Goal: Book appointment/travel/reservation

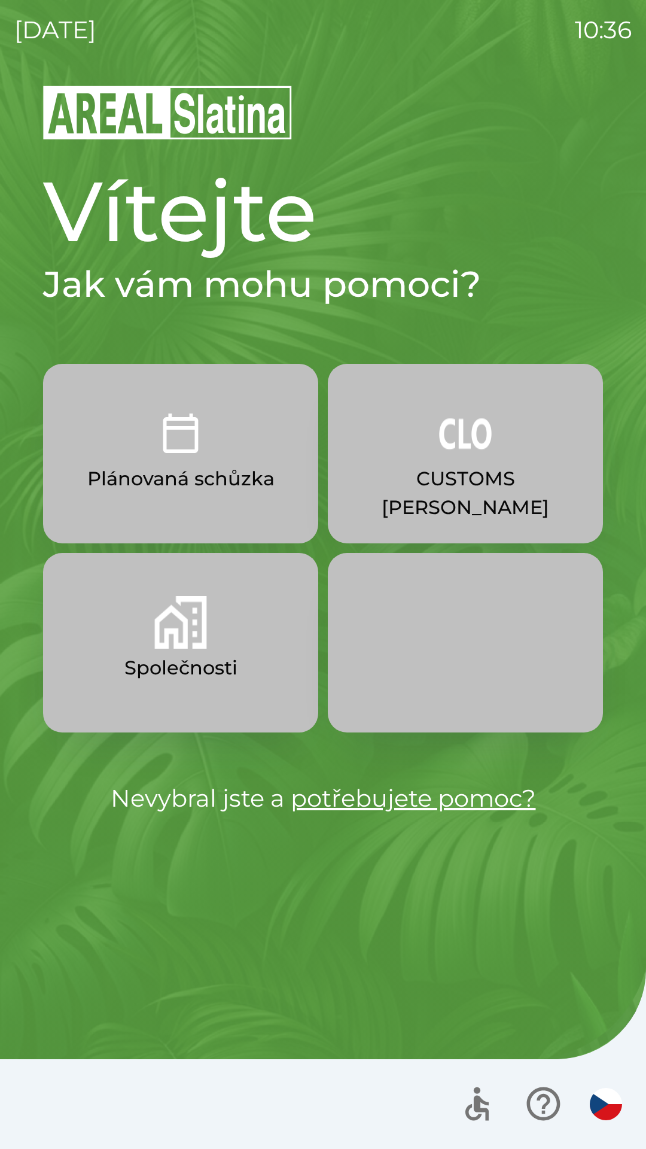
click at [439, 464] on button "CUSTOMS [PERSON_NAME]" at bounding box center [465, 454] width 275 height 180
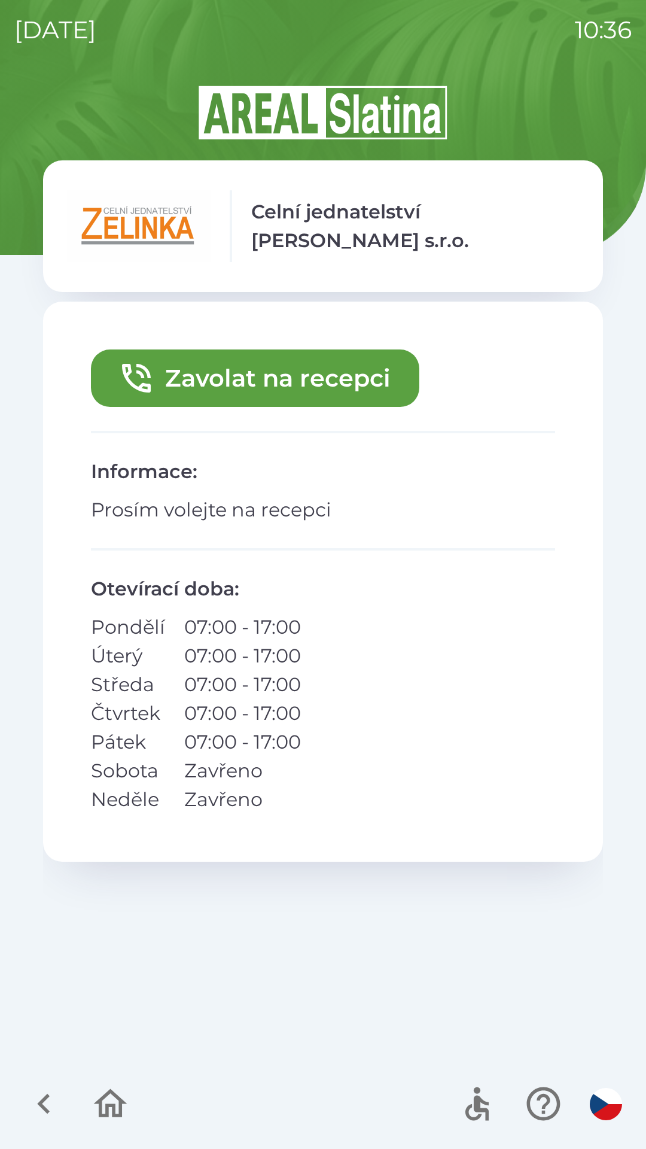
click at [47, 1099] on icon "button" at bounding box center [43, 1104] width 13 height 20
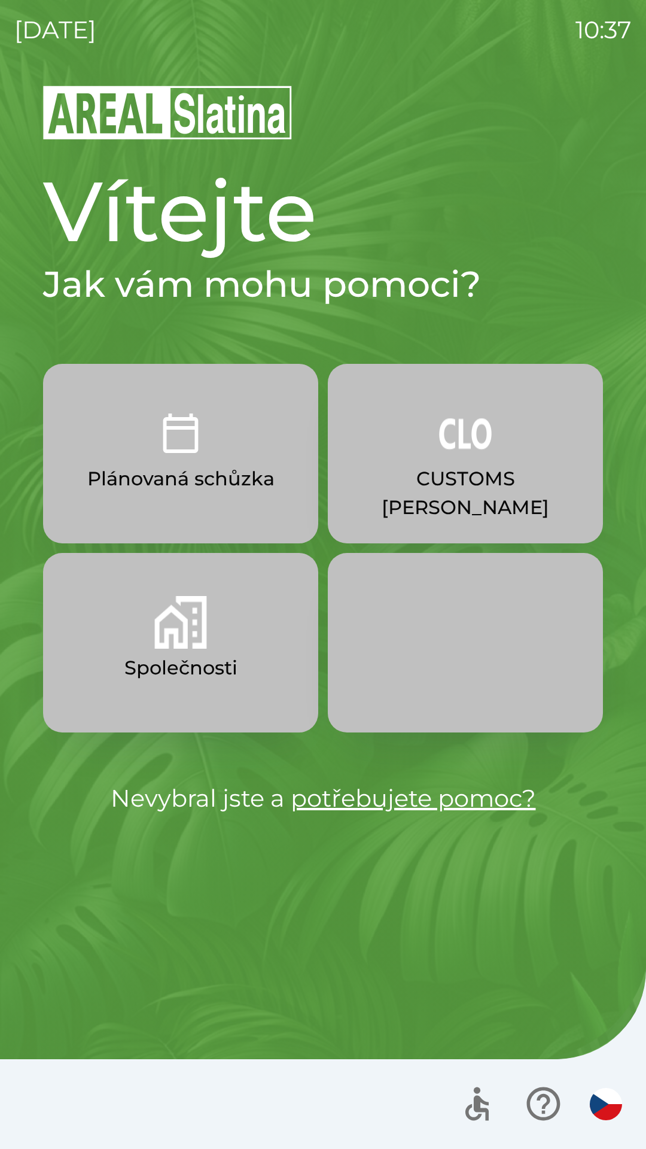
click at [206, 658] on p "Společnosti" at bounding box center [180, 668] width 113 height 29
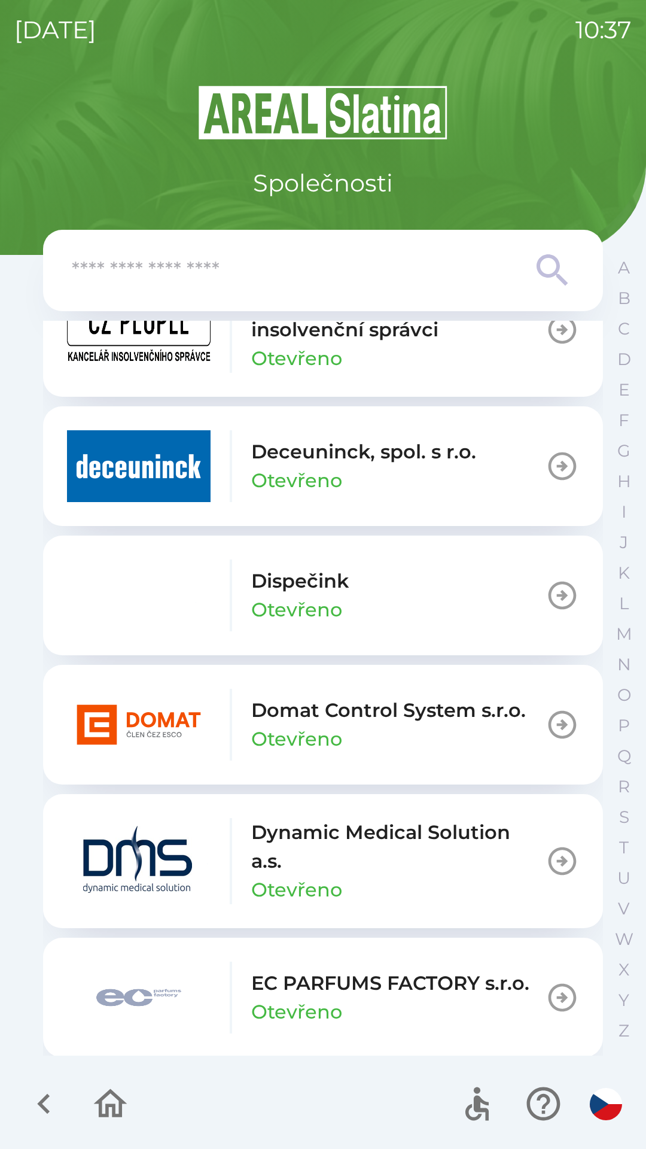
scroll to position [2648, 0]
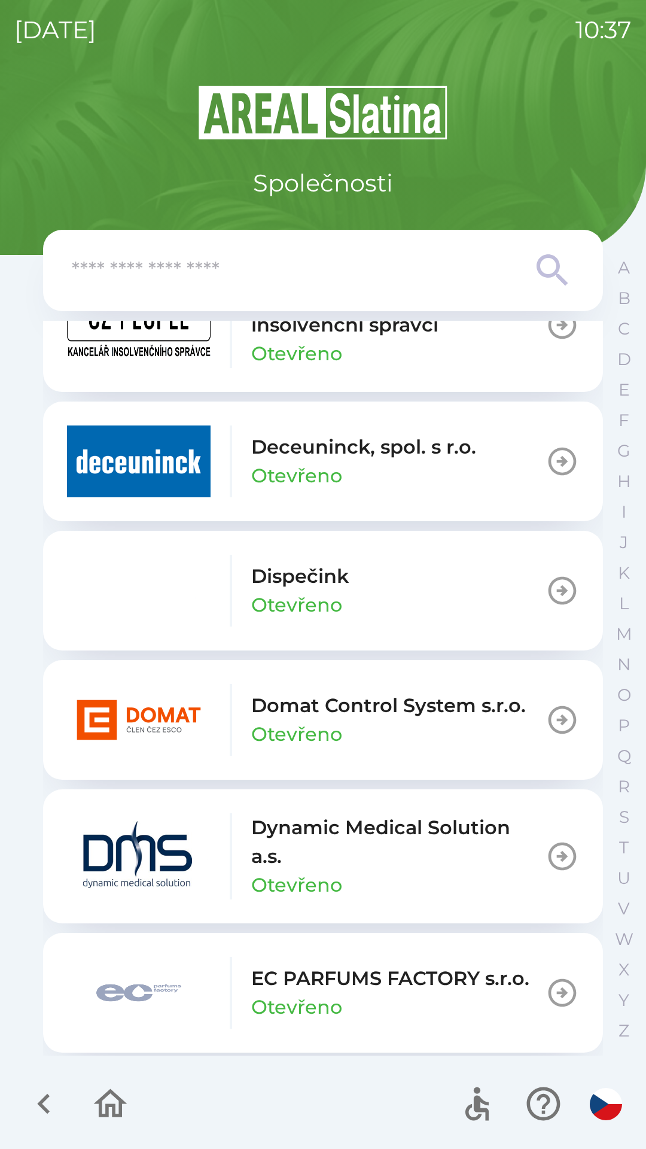
click at [324, 590] on p "Dispečink" at bounding box center [300, 576] width 98 height 29
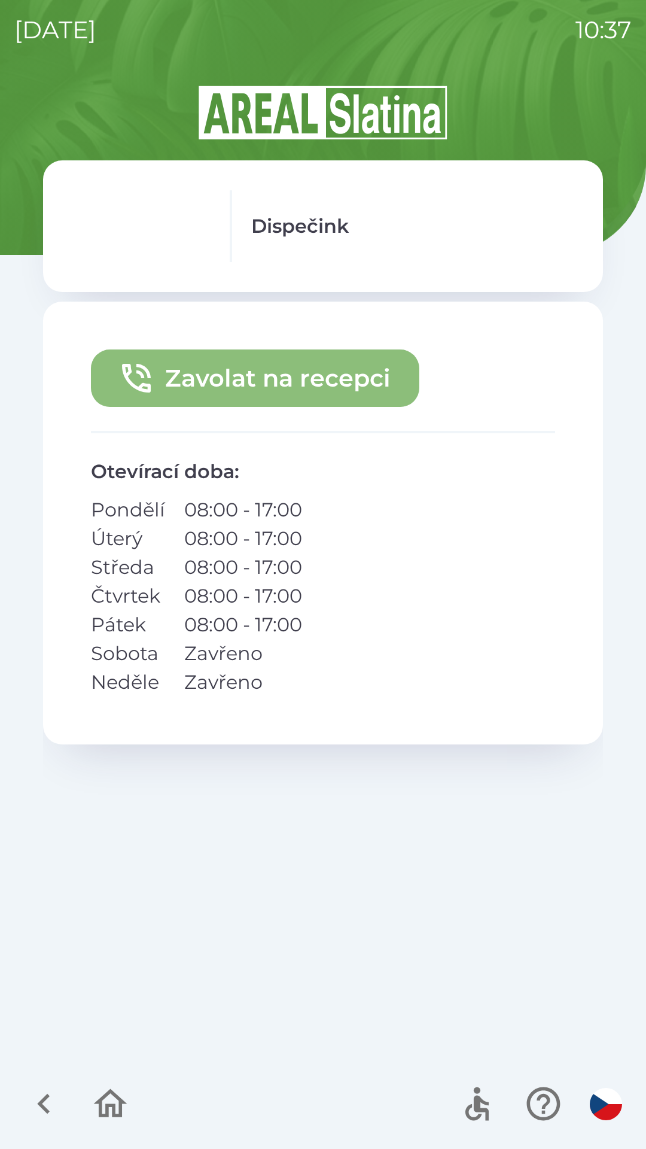
click at [268, 378] on button "Zavolat na recepci" at bounding box center [255, 378] width 329 height 57
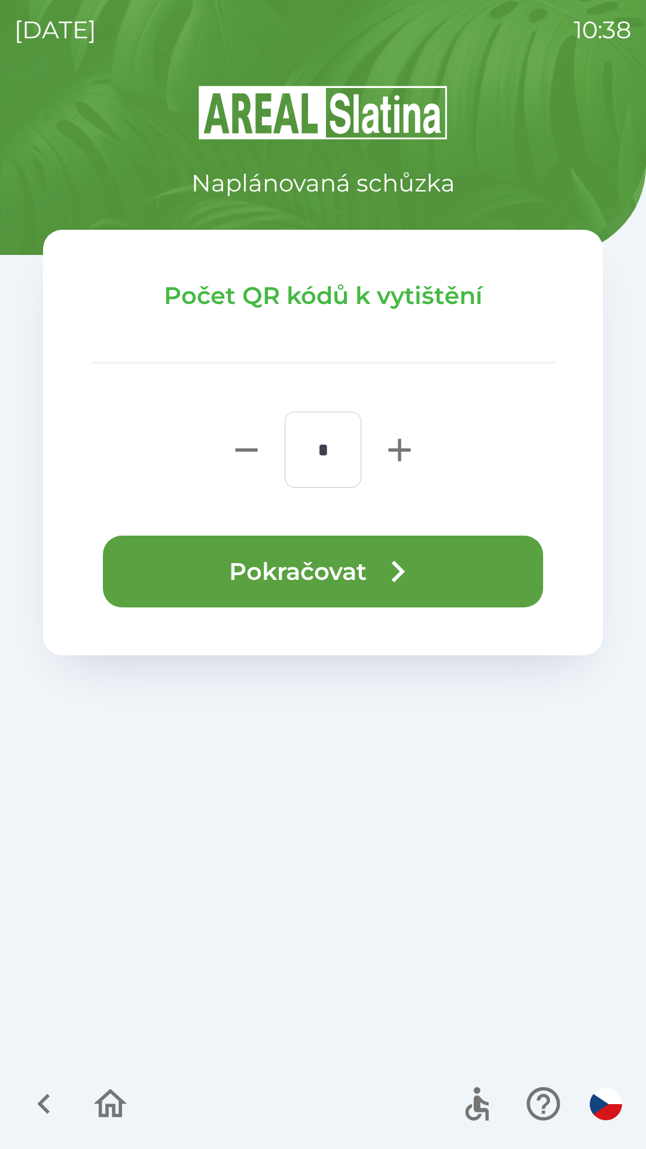
click at [326, 582] on button "Pokračovat" at bounding box center [323, 572] width 441 height 72
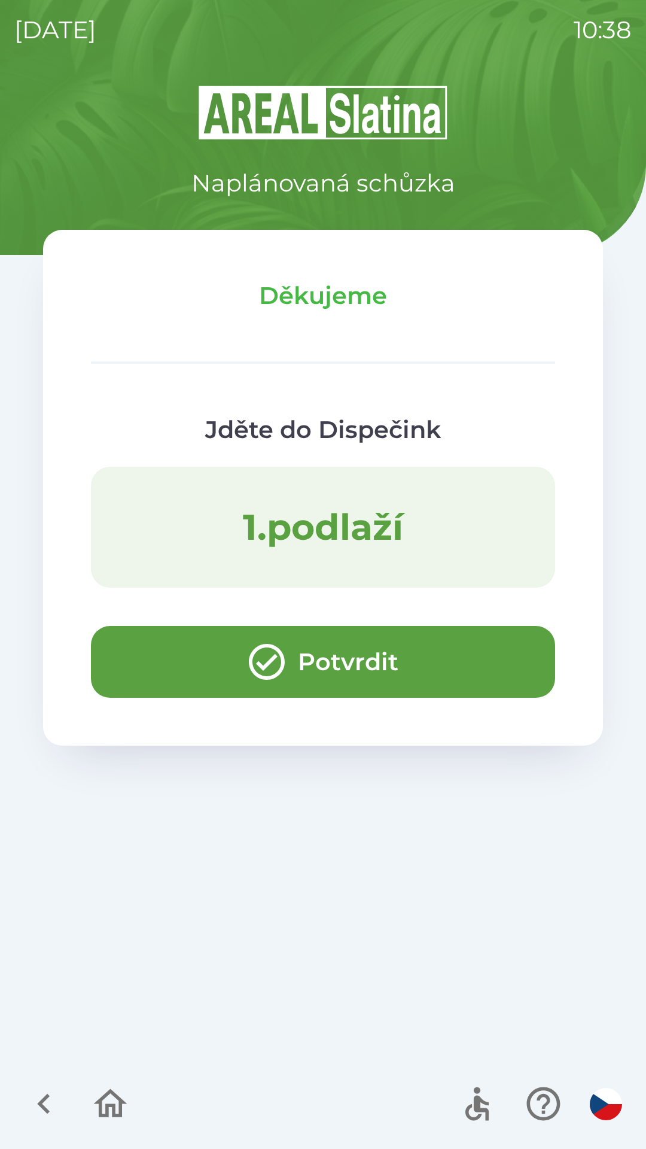
click at [367, 651] on button "Potvrdit" at bounding box center [323, 662] width 464 height 72
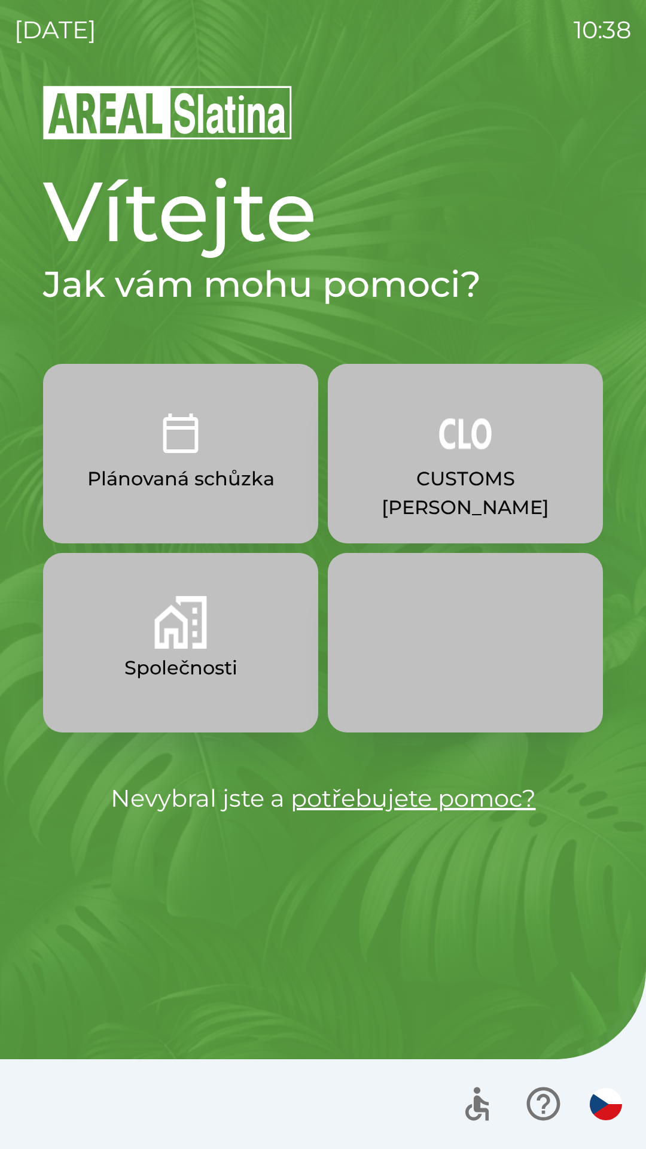
click at [476, 464] on button "CUSTOMS [PERSON_NAME]" at bounding box center [465, 454] width 275 height 180
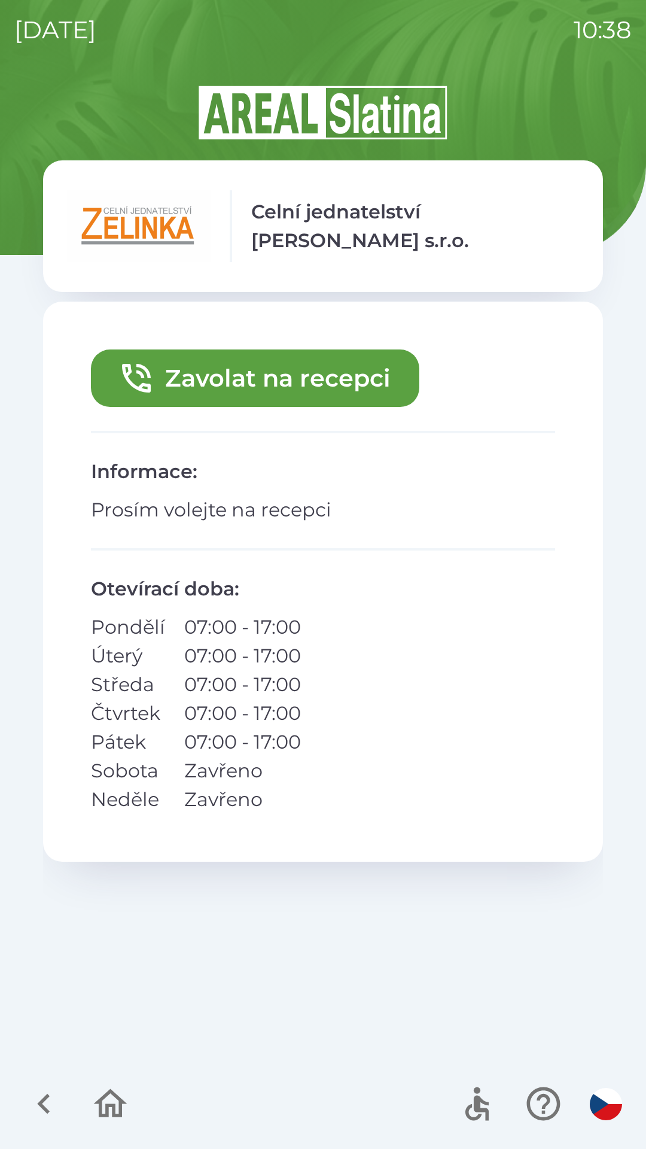
click at [277, 369] on button "Zavolat na recepci" at bounding box center [255, 378] width 329 height 57
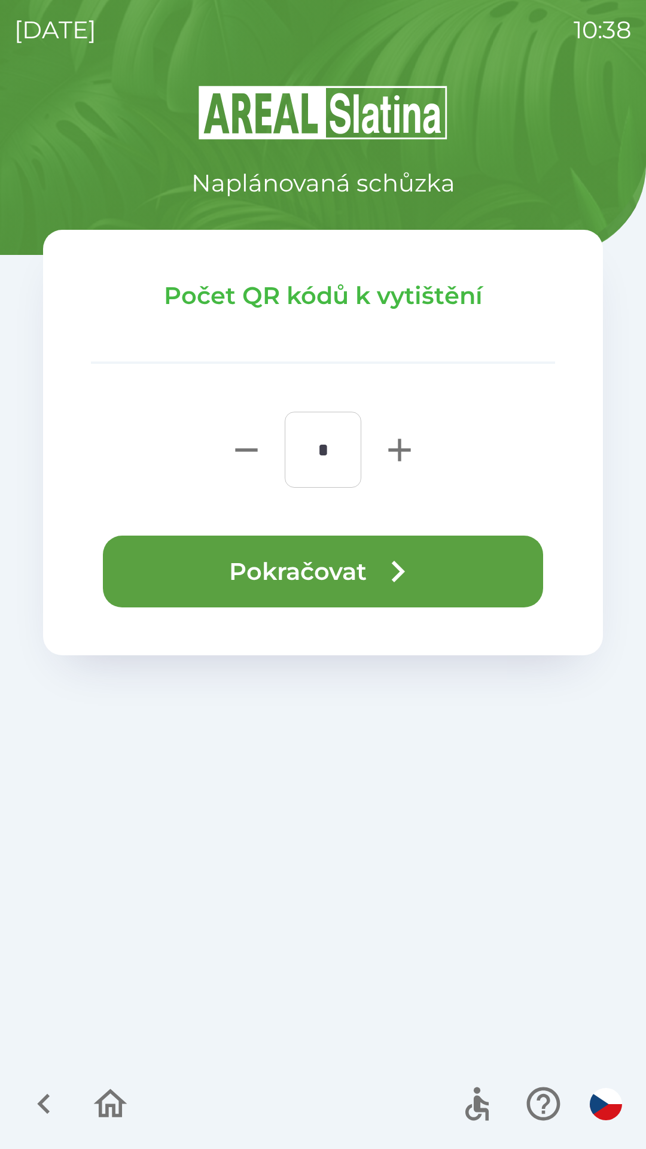
click at [331, 573] on button "Pokračovat" at bounding box center [323, 572] width 441 height 72
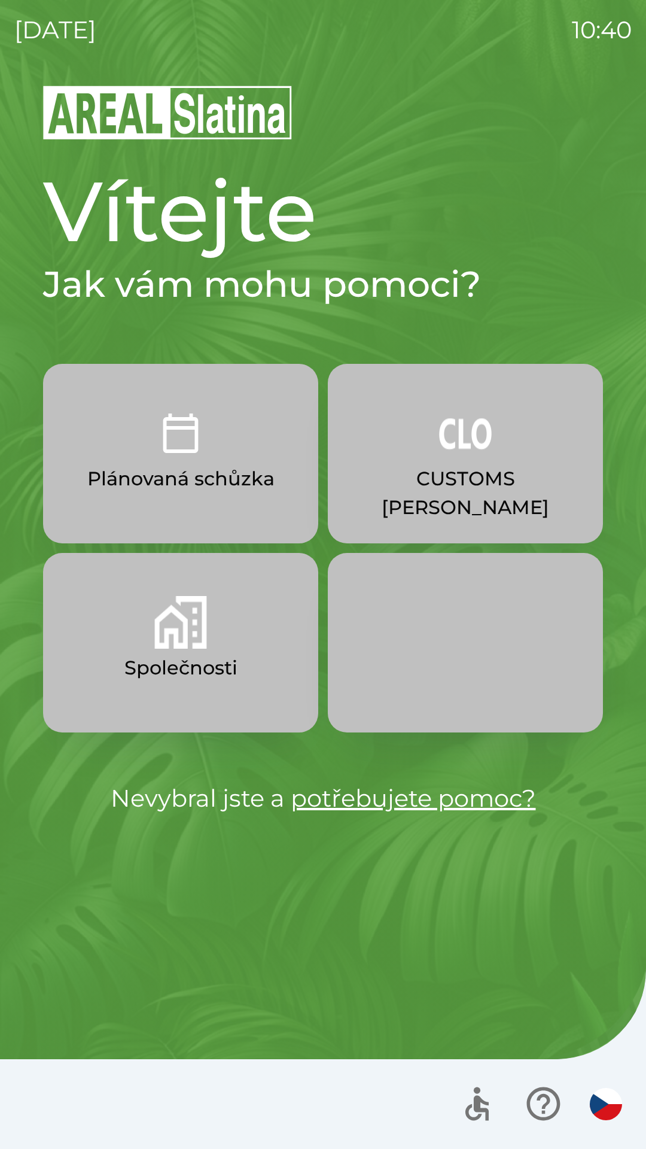
click at [205, 659] on p "Společnosti" at bounding box center [180, 668] width 113 height 29
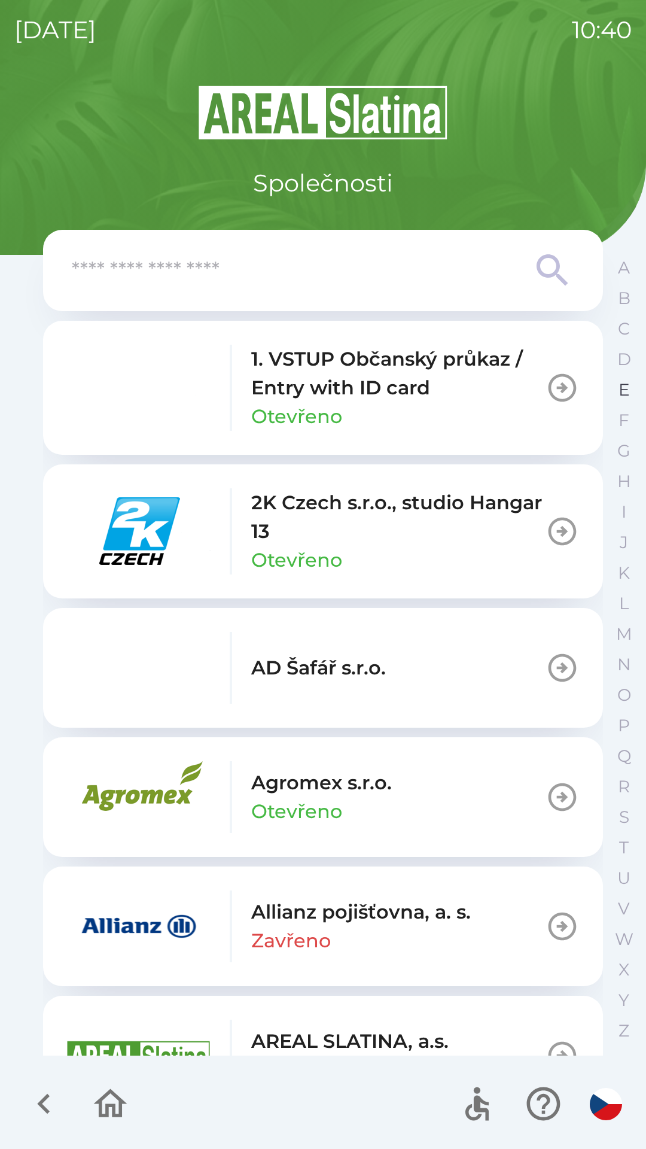
click at [629, 391] on p "E" at bounding box center [624, 389] width 11 height 21
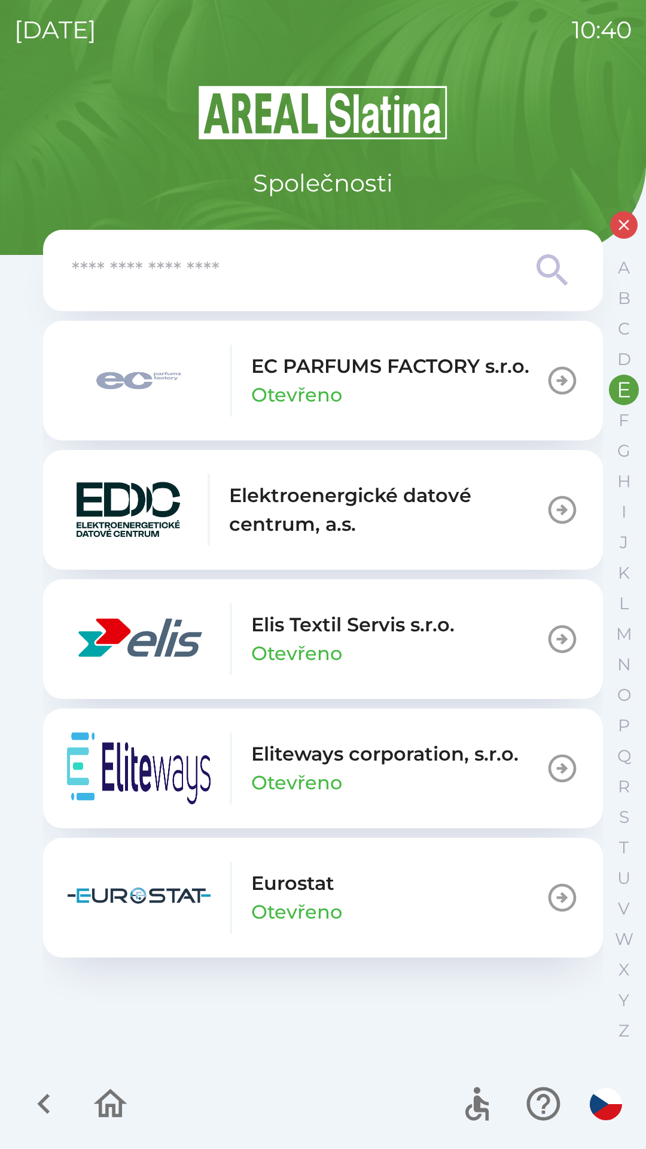
click at [397, 377] on p "EC PARFUMS FACTORY s.r.o." at bounding box center [390, 366] width 278 height 29
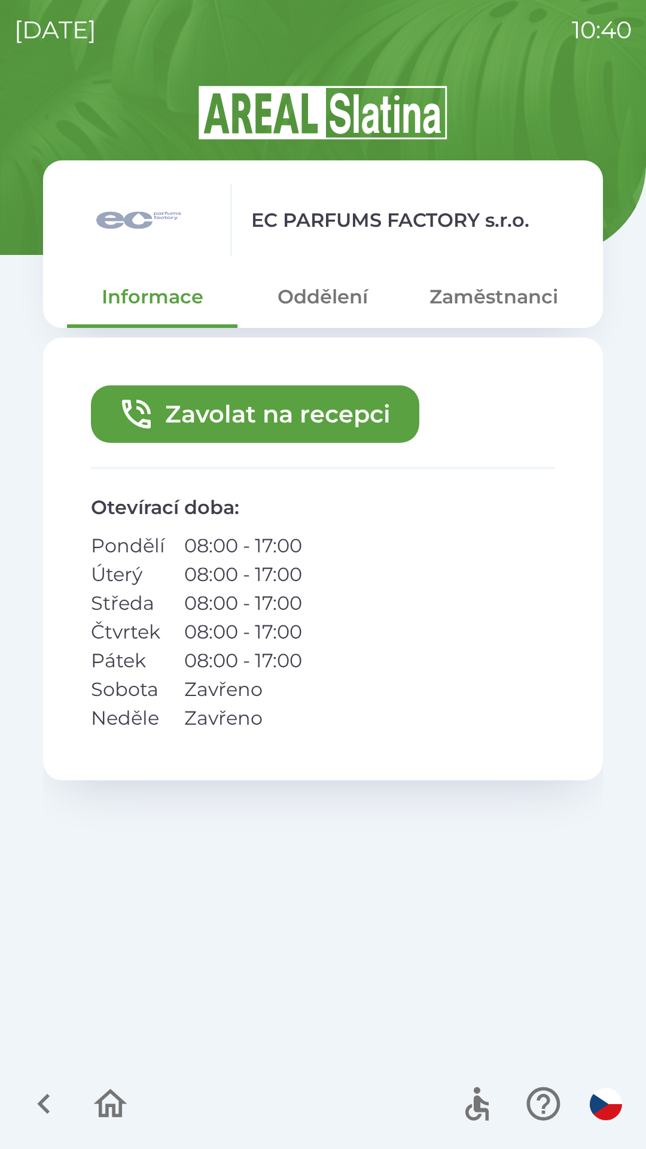
click at [318, 406] on button "Zavolat na recepci" at bounding box center [255, 413] width 329 height 57
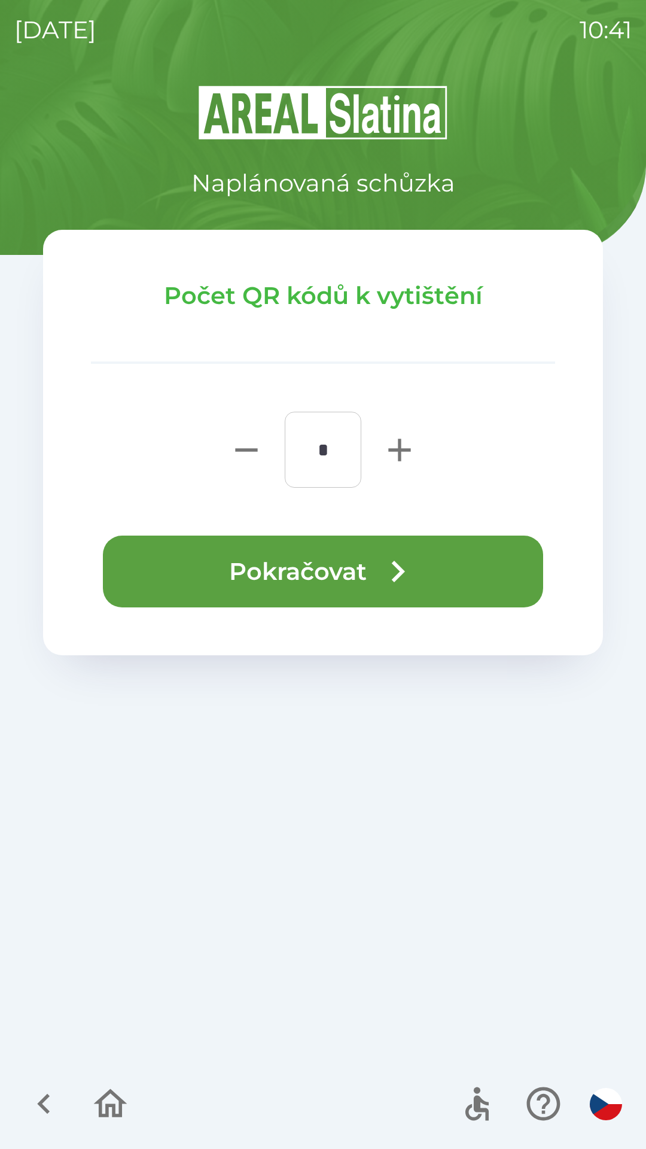
click at [312, 564] on button "Pokračovat" at bounding box center [323, 572] width 441 height 72
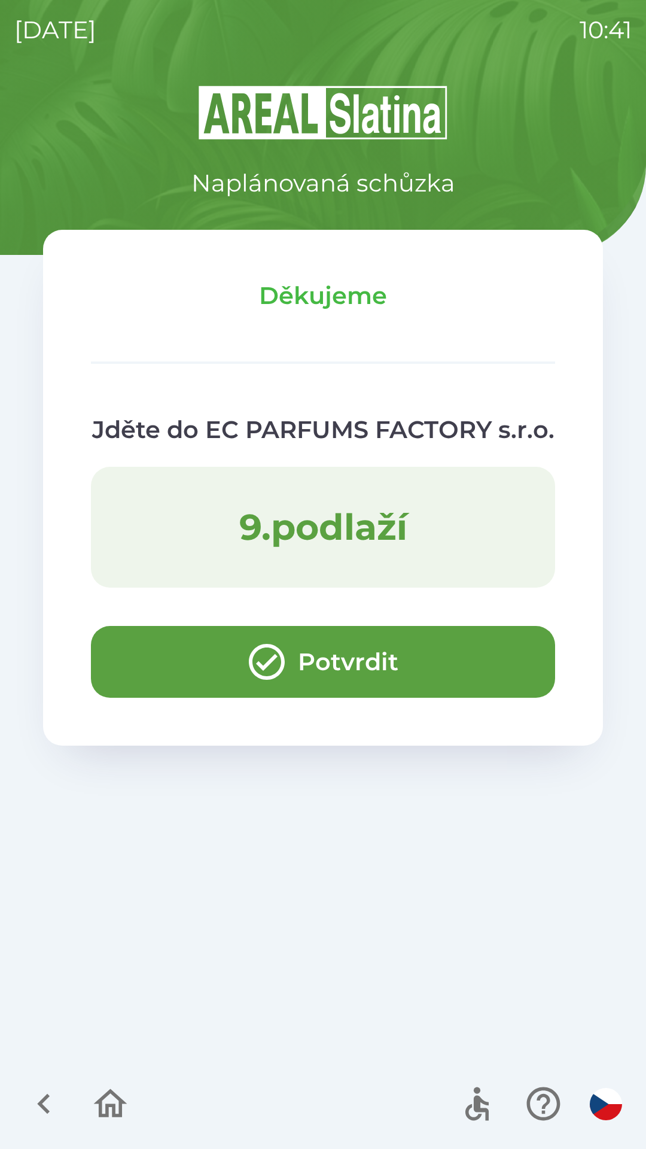
click at [146, 652] on button "Potvrdit" at bounding box center [323, 662] width 464 height 72
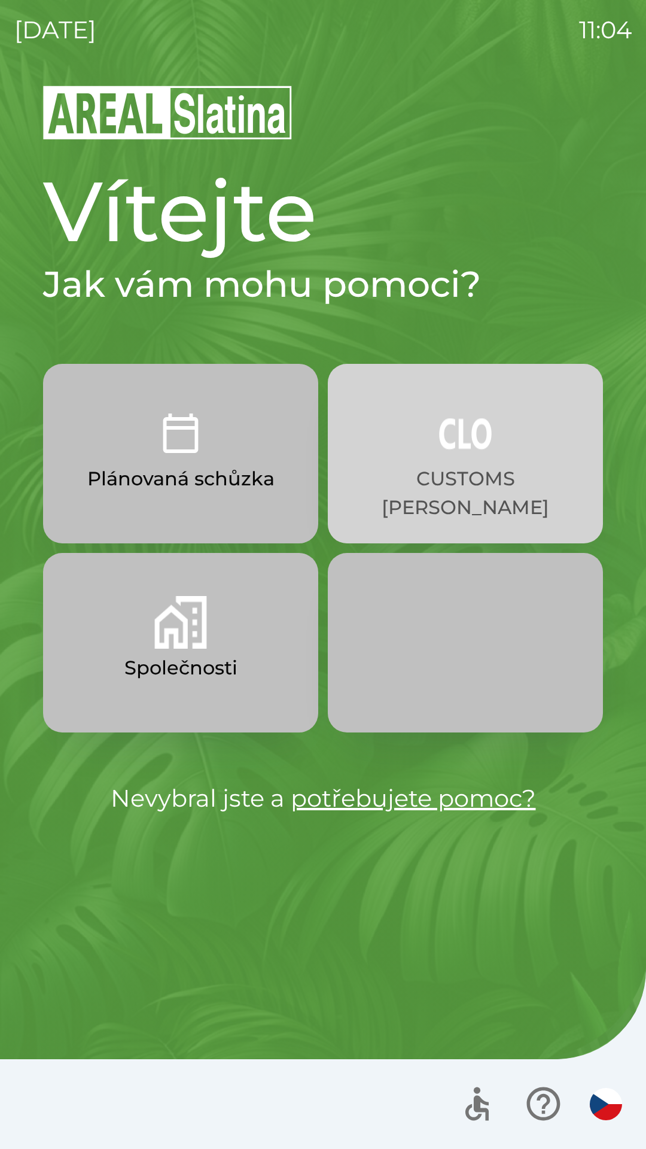
click at [463, 497] on button "CUSTOMS [PERSON_NAME]" at bounding box center [465, 454] width 275 height 180
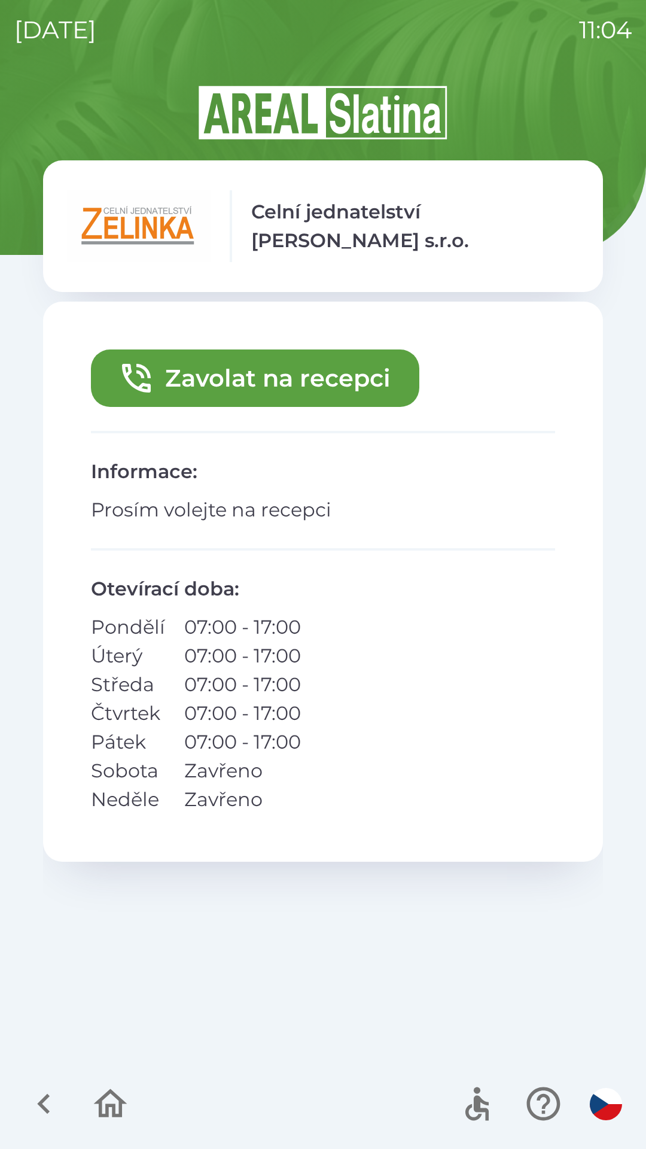
click at [329, 387] on button "Zavolat na recepci" at bounding box center [255, 378] width 329 height 57
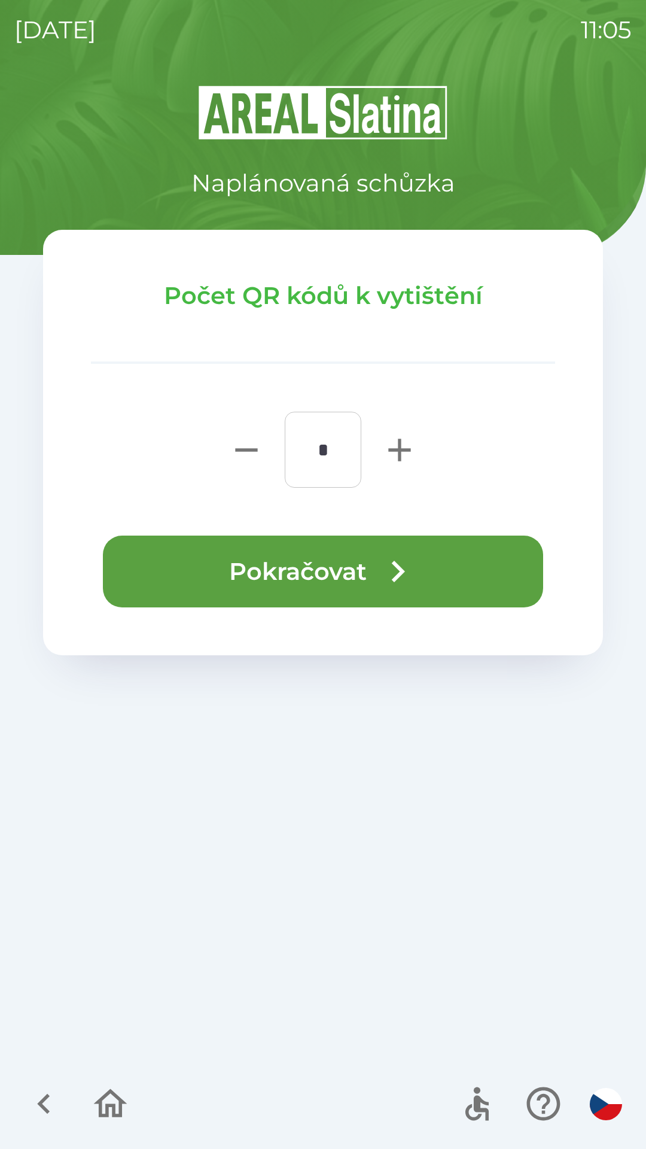
click at [339, 574] on button "Pokračovat" at bounding box center [323, 572] width 441 height 72
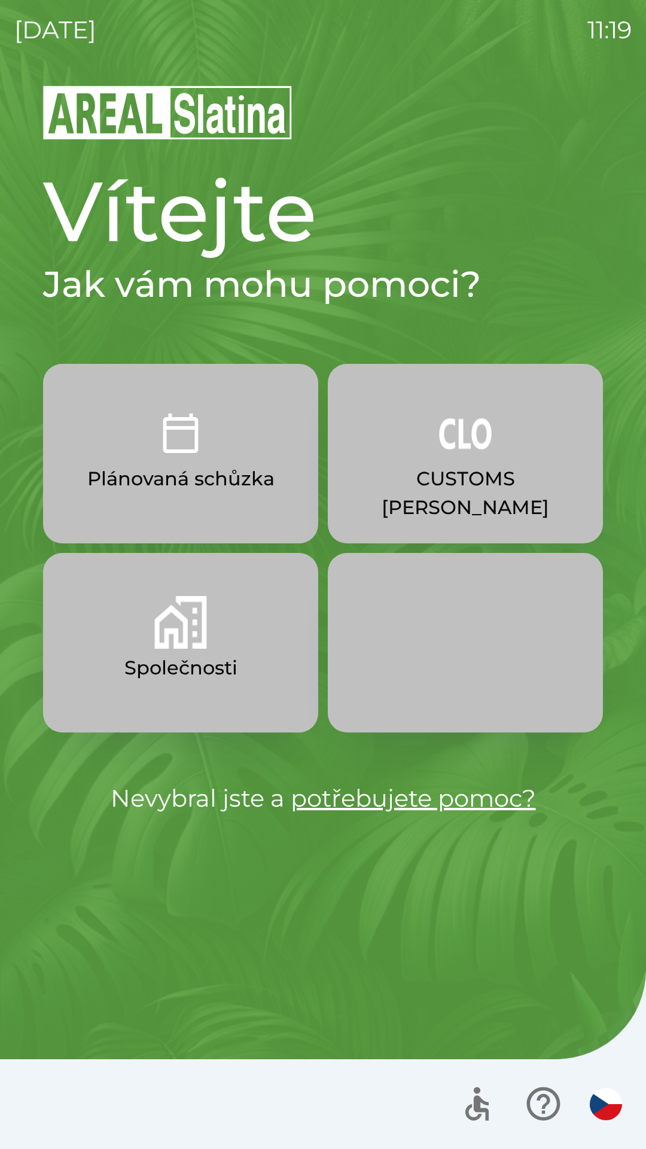
click at [427, 473] on p "CUSTOMS [PERSON_NAME]" at bounding box center [466, 492] width 218 height 57
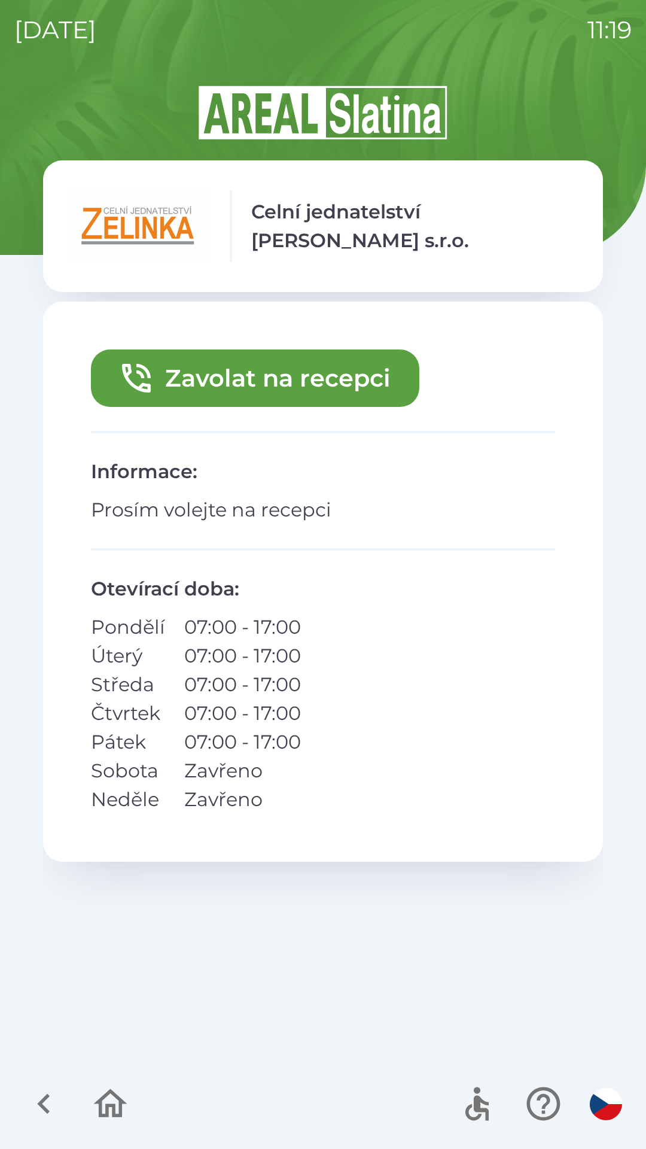
click at [241, 380] on button "Zavolat na recepci" at bounding box center [255, 378] width 329 height 57
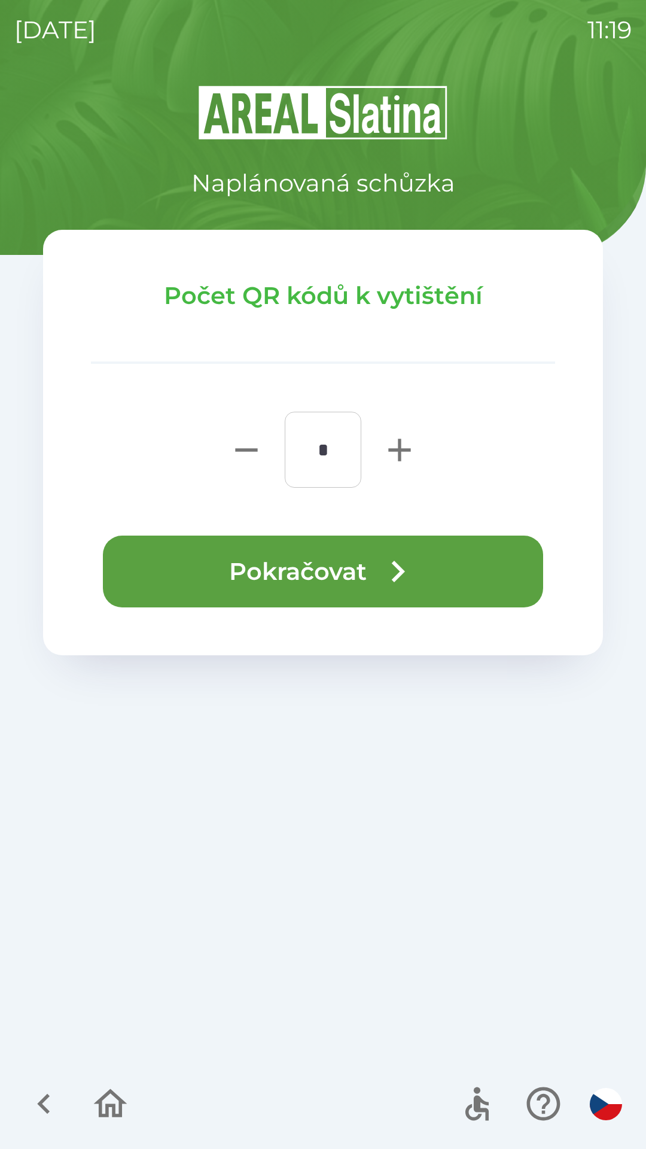
click at [383, 451] on icon "button" at bounding box center [400, 450] width 38 height 38
type input "*"
click at [254, 561] on button "Pokračovat" at bounding box center [323, 572] width 441 height 72
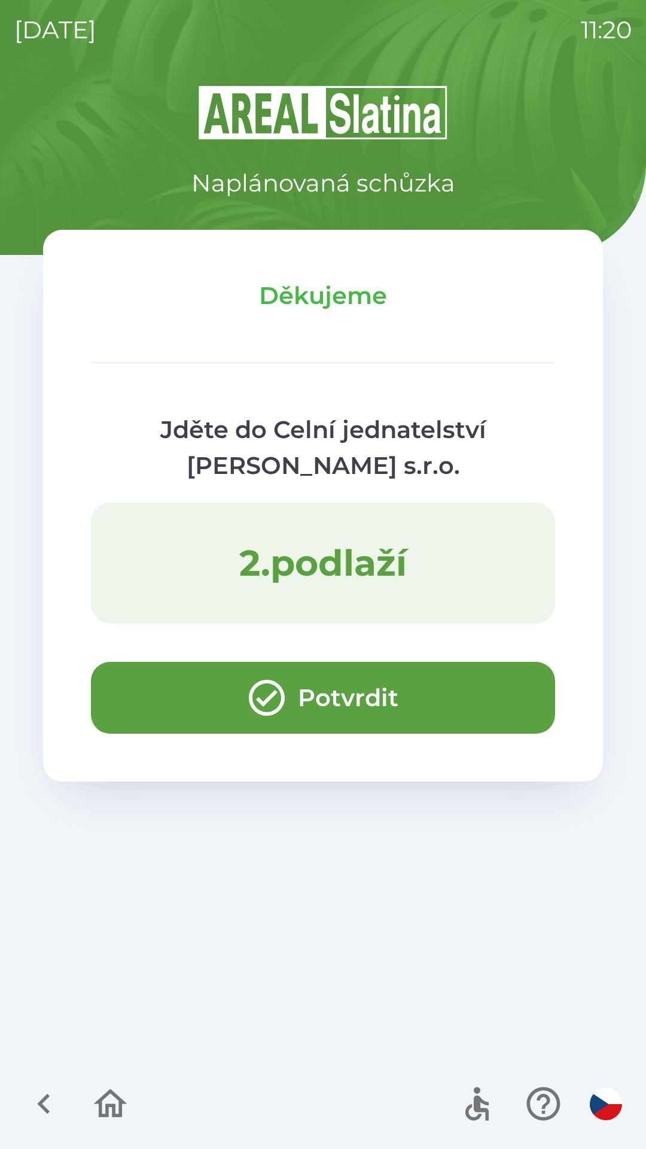
click at [165, 688] on button "Potvrdit" at bounding box center [323, 698] width 464 height 72
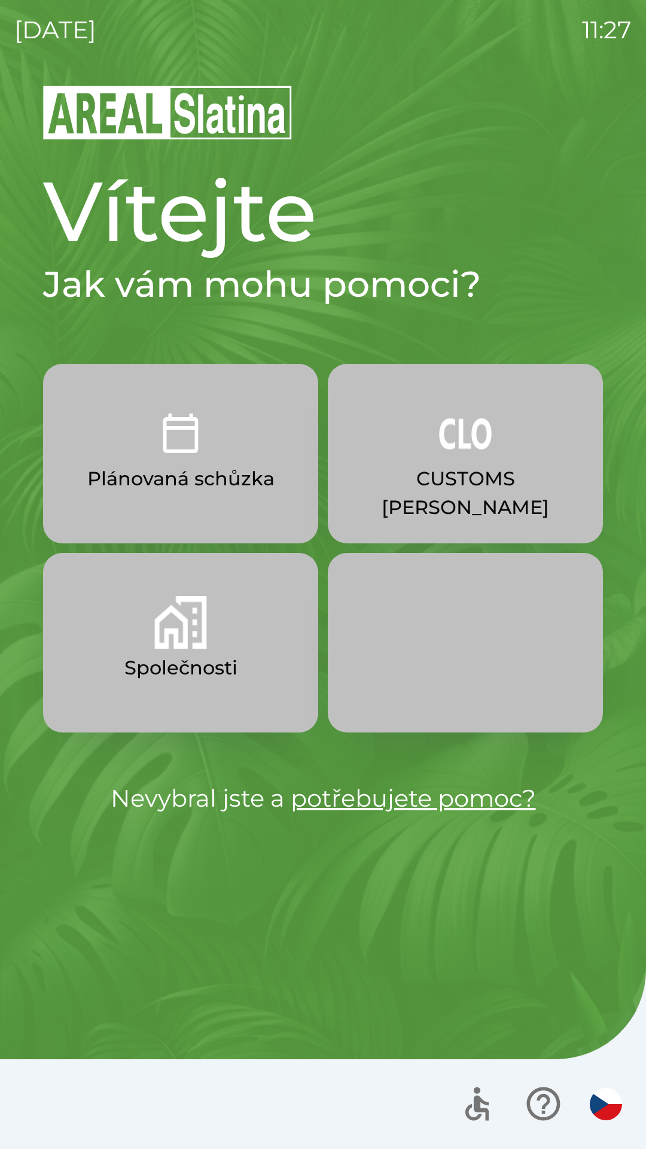
click at [217, 646] on button "Společnosti" at bounding box center [180, 643] width 275 height 180
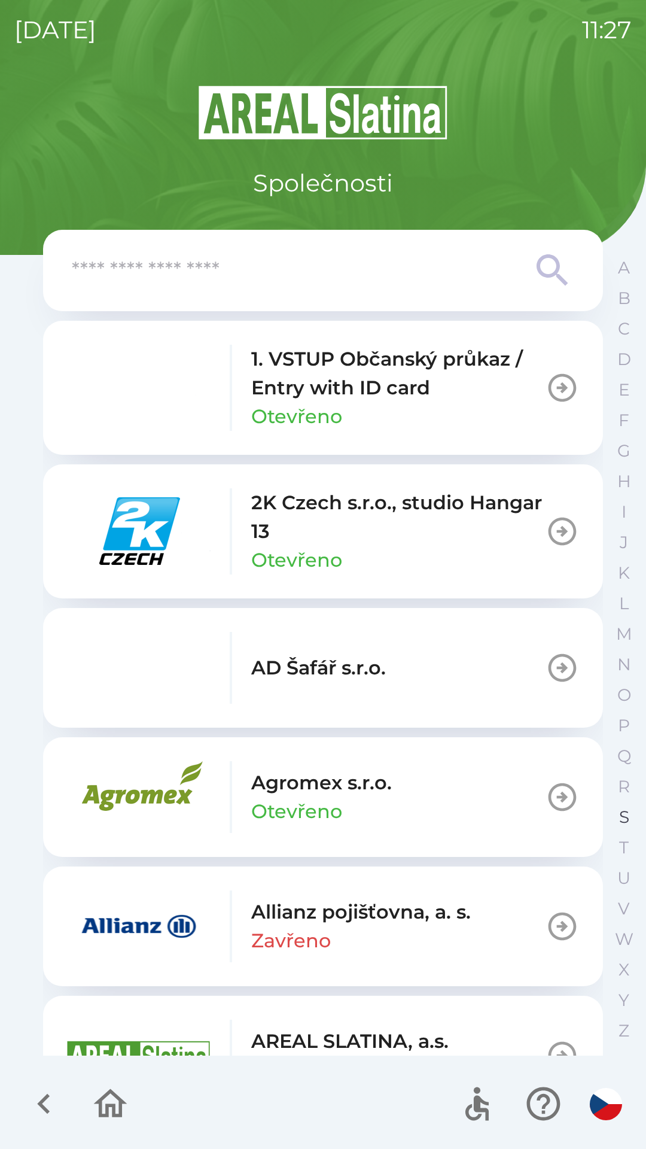
click at [624, 809] on p "S" at bounding box center [624, 817] width 10 height 21
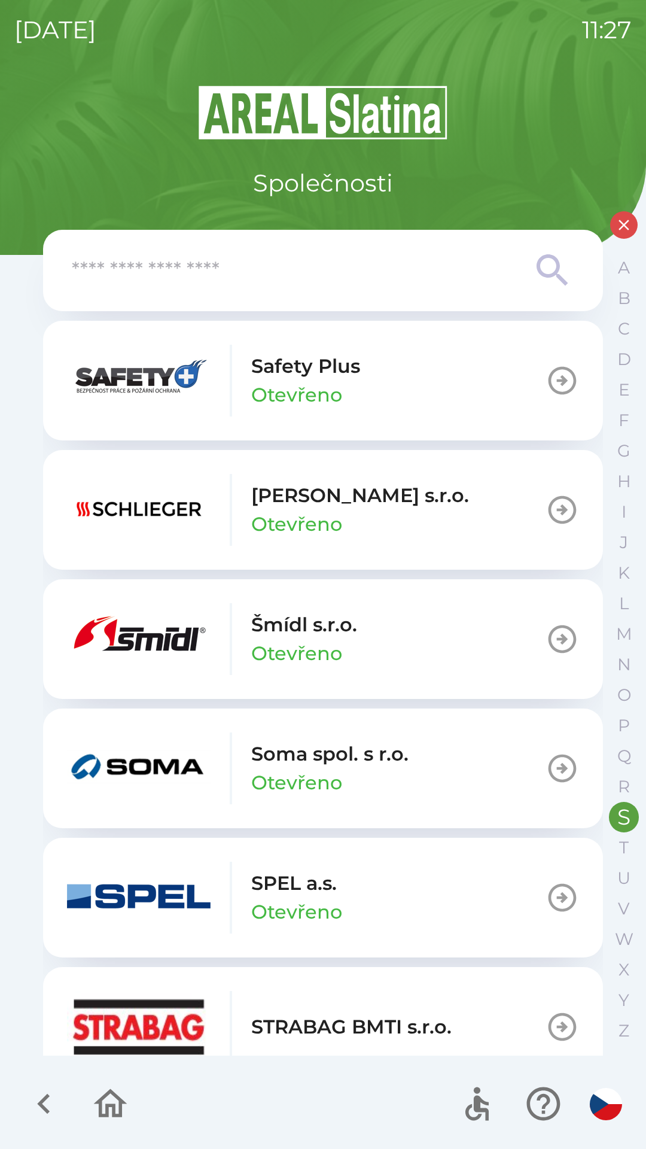
click at [536, 636] on button "[PERSON_NAME] [PERSON_NAME]" at bounding box center [323, 639] width 560 height 120
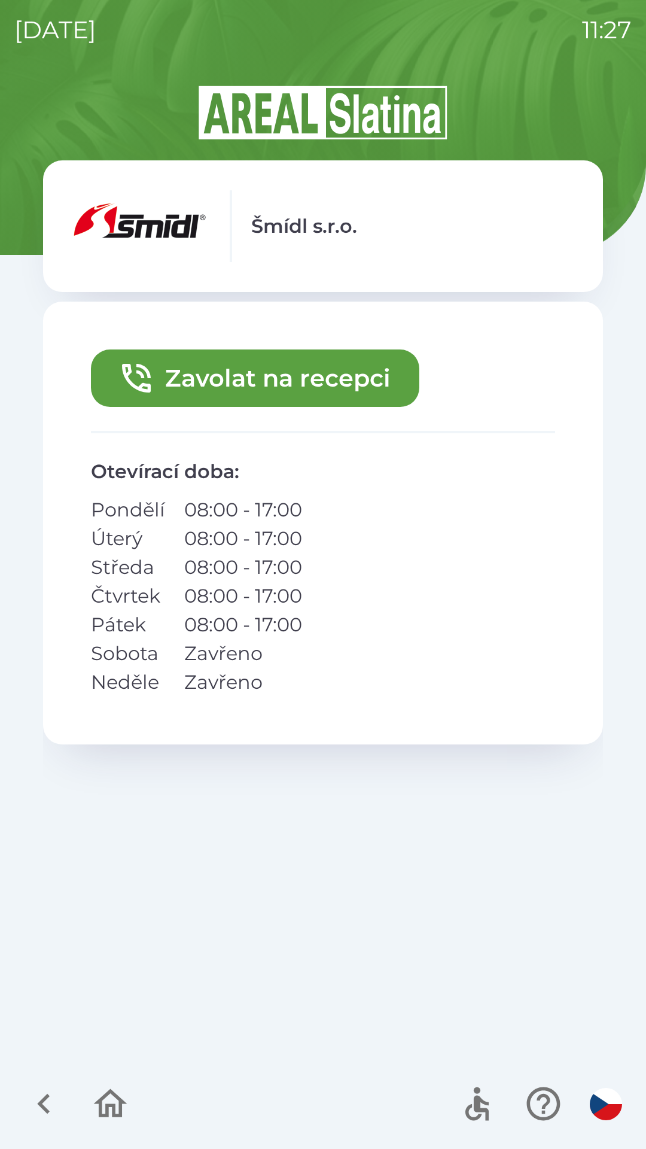
click at [282, 378] on button "Zavolat na recepci" at bounding box center [255, 378] width 329 height 57
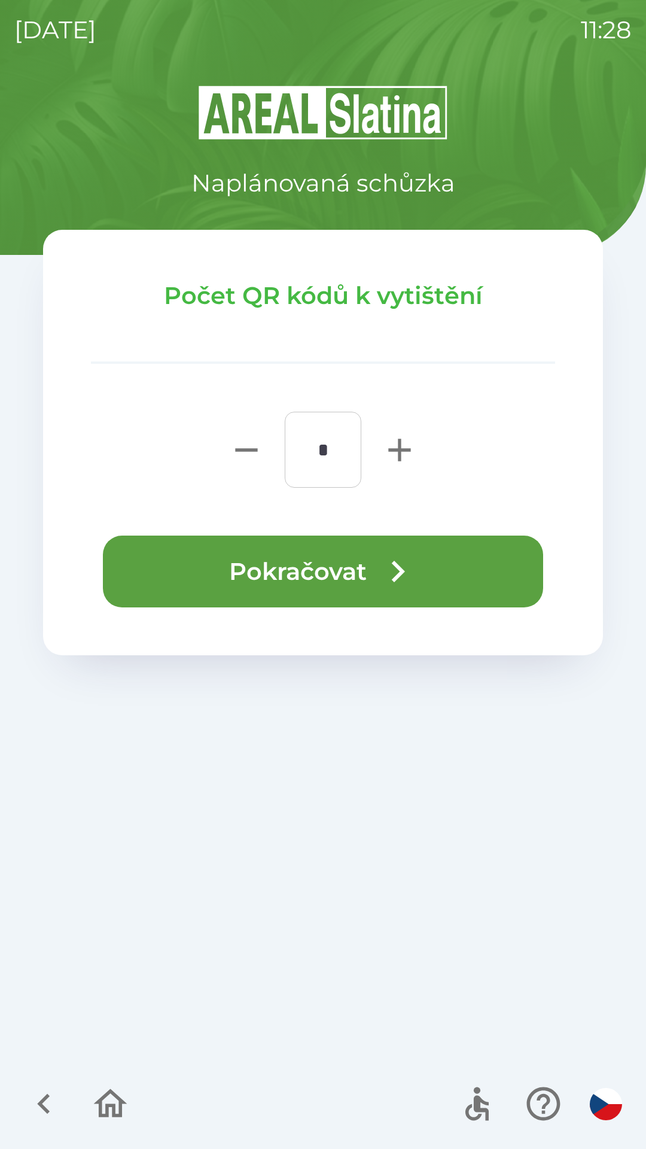
click at [317, 572] on button "Pokračovat" at bounding box center [323, 572] width 441 height 72
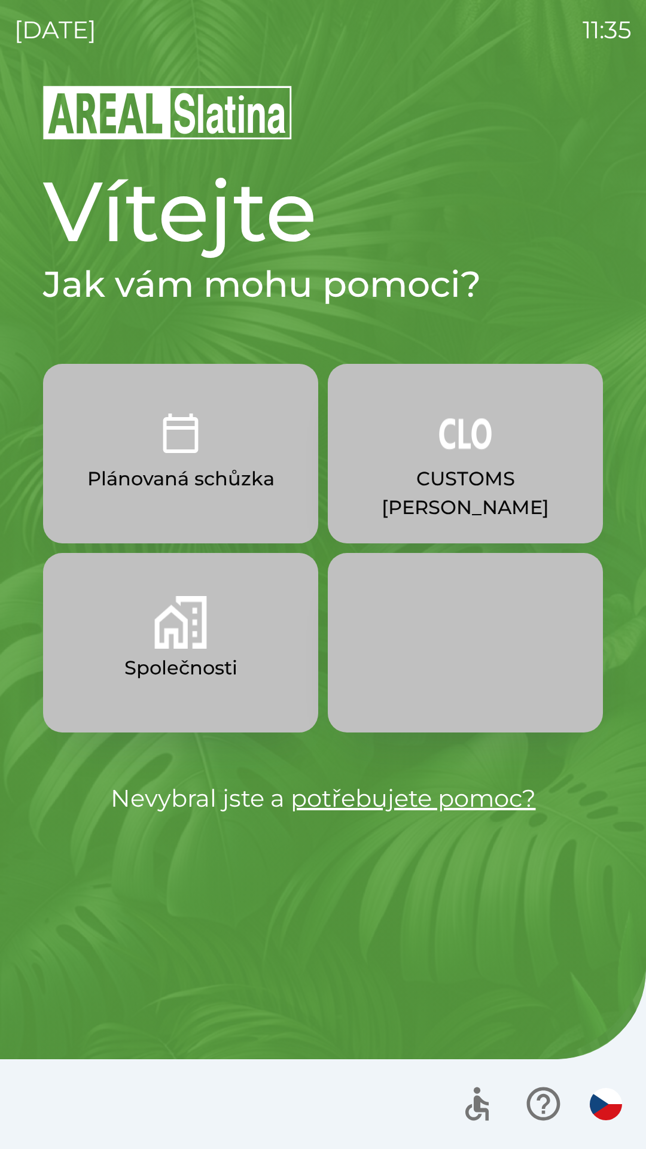
click at [485, 487] on p "CUSTOMS [PERSON_NAME]" at bounding box center [466, 492] width 218 height 57
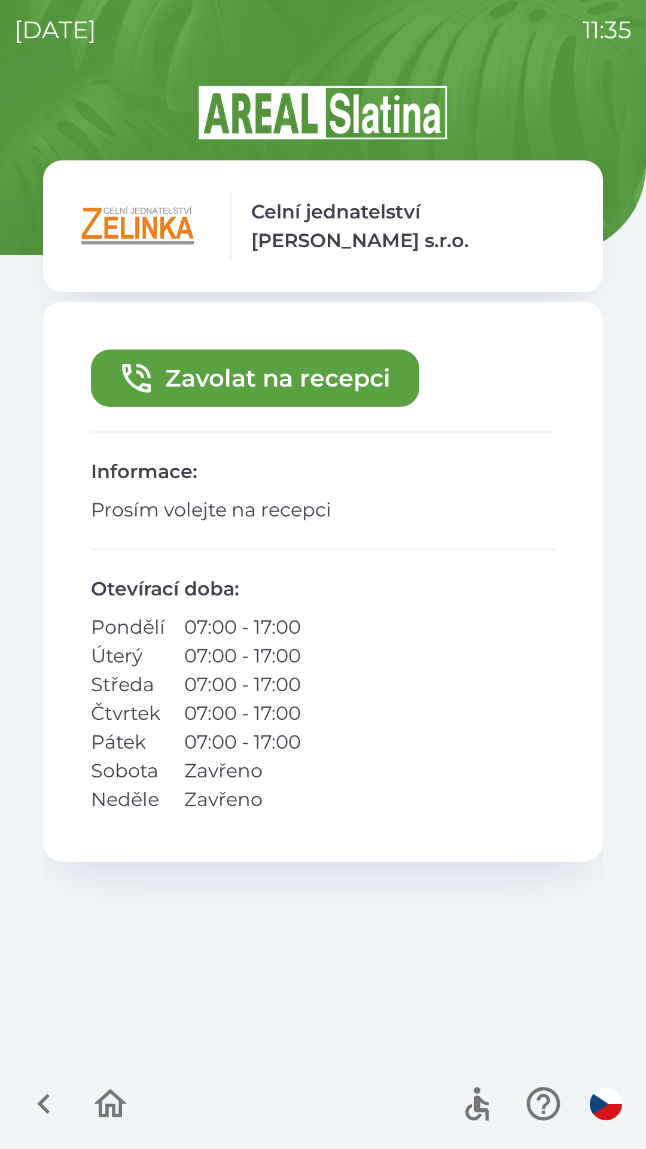
click at [367, 380] on button "Zavolat na recepci" at bounding box center [255, 378] width 329 height 57
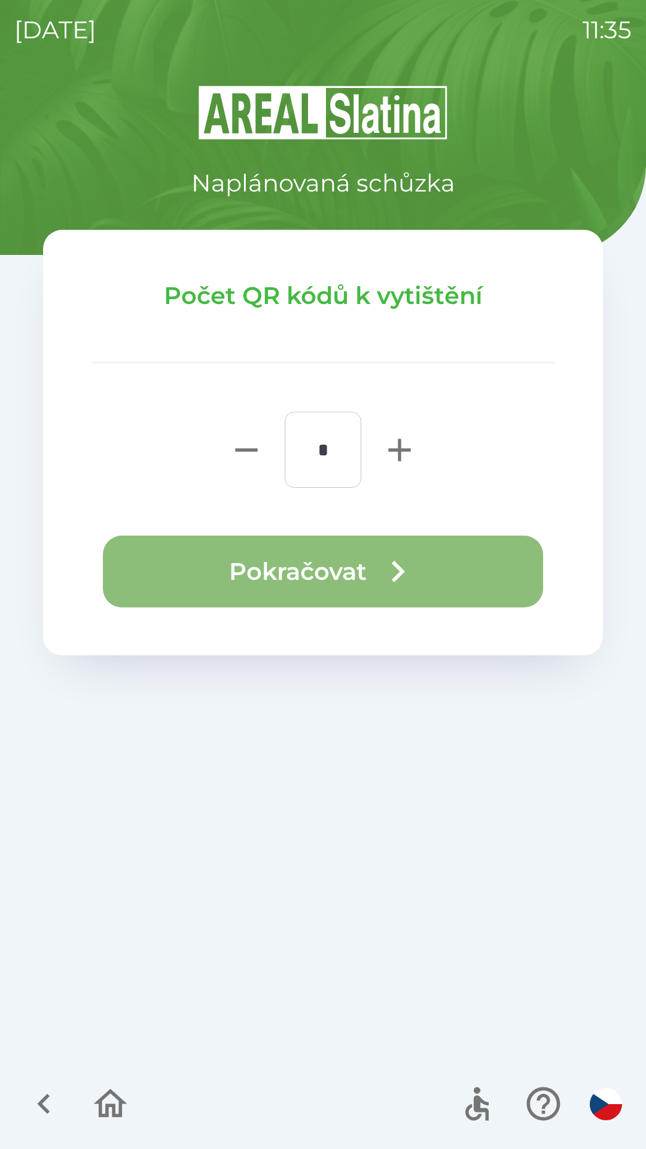
click at [387, 566] on icon "button" at bounding box center [397, 571] width 43 height 43
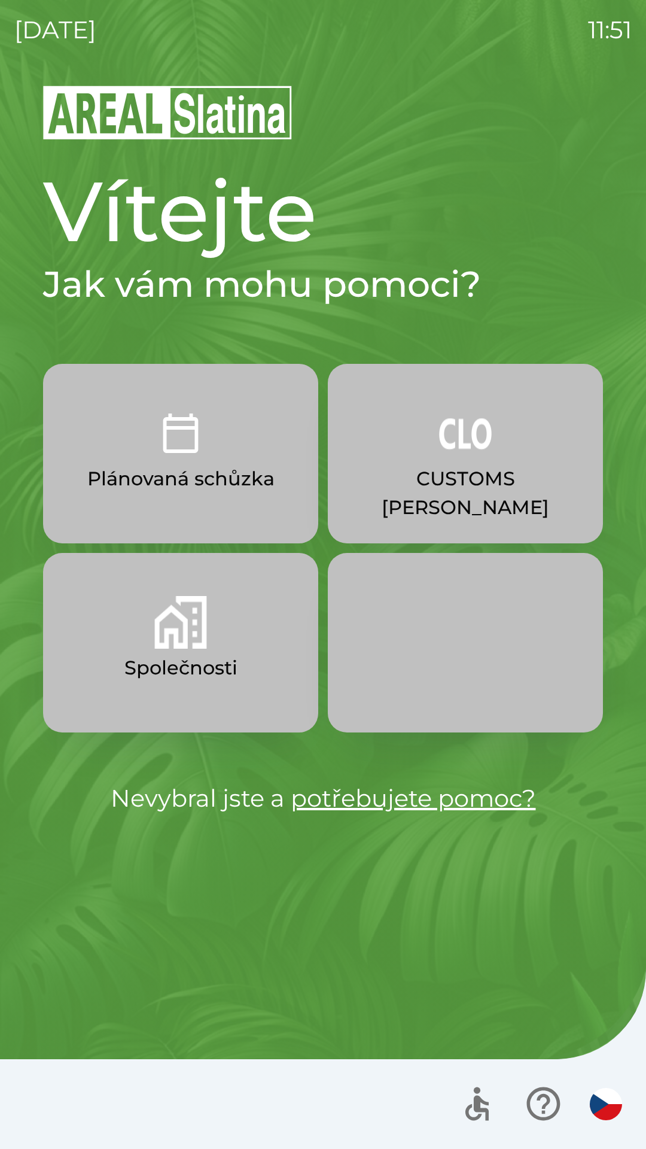
click at [435, 462] on button "CUSTOMS [PERSON_NAME]" at bounding box center [465, 454] width 275 height 180
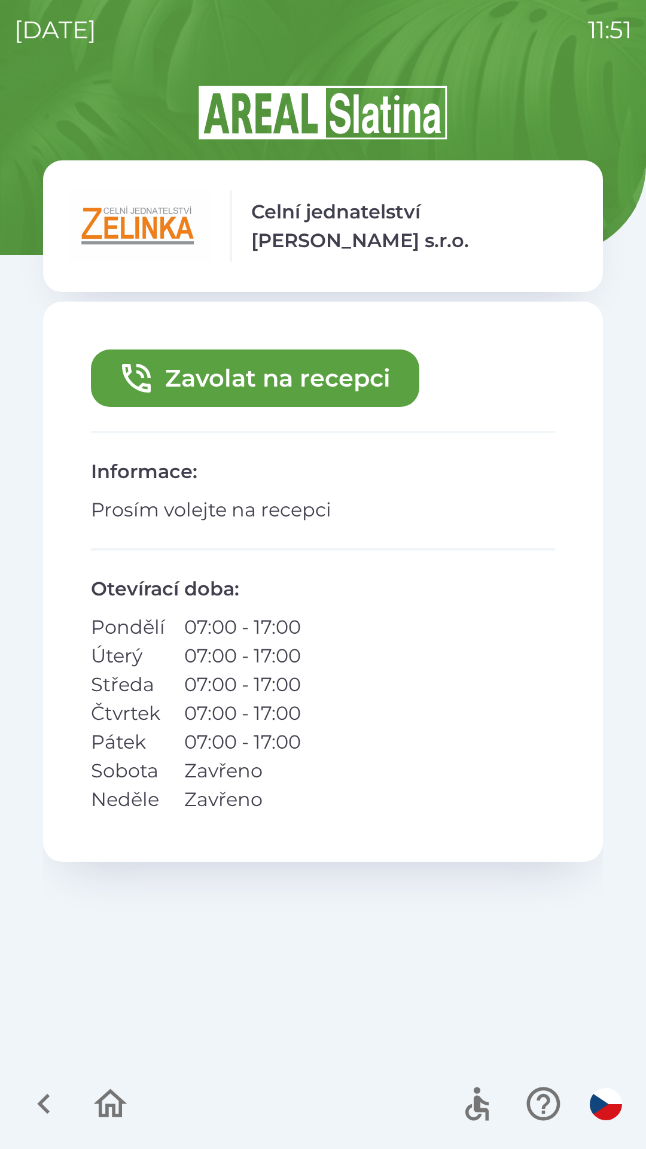
click at [242, 390] on button "Zavolat na recepci" at bounding box center [255, 378] width 329 height 57
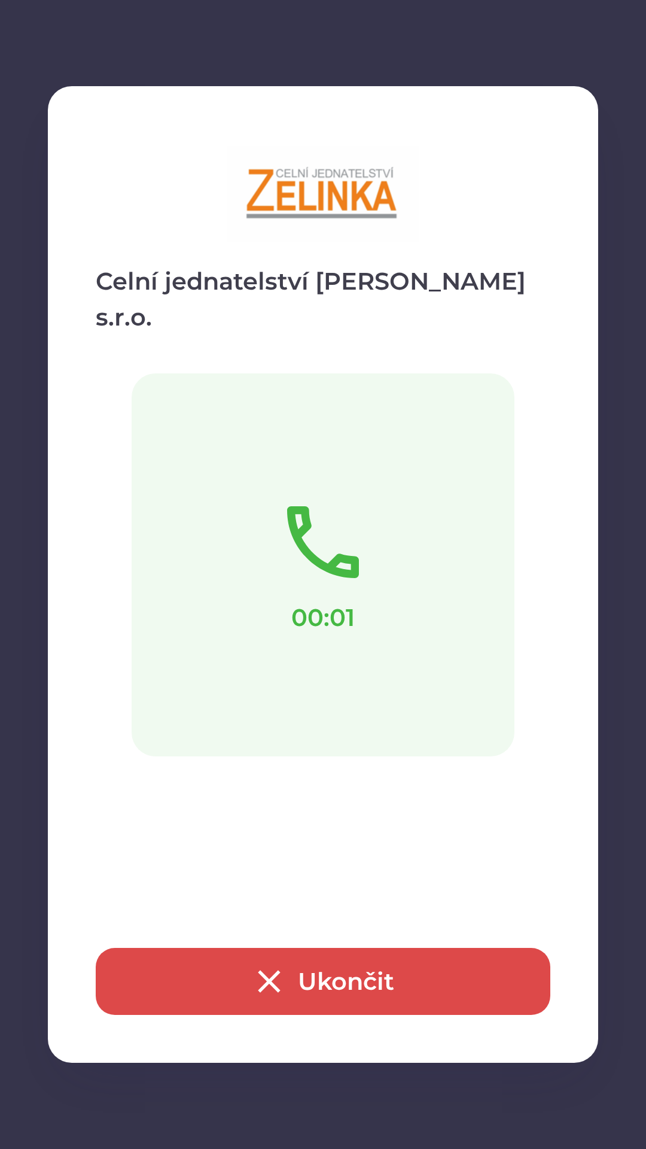
click at [344, 992] on button "Ukončit" at bounding box center [323, 981] width 455 height 67
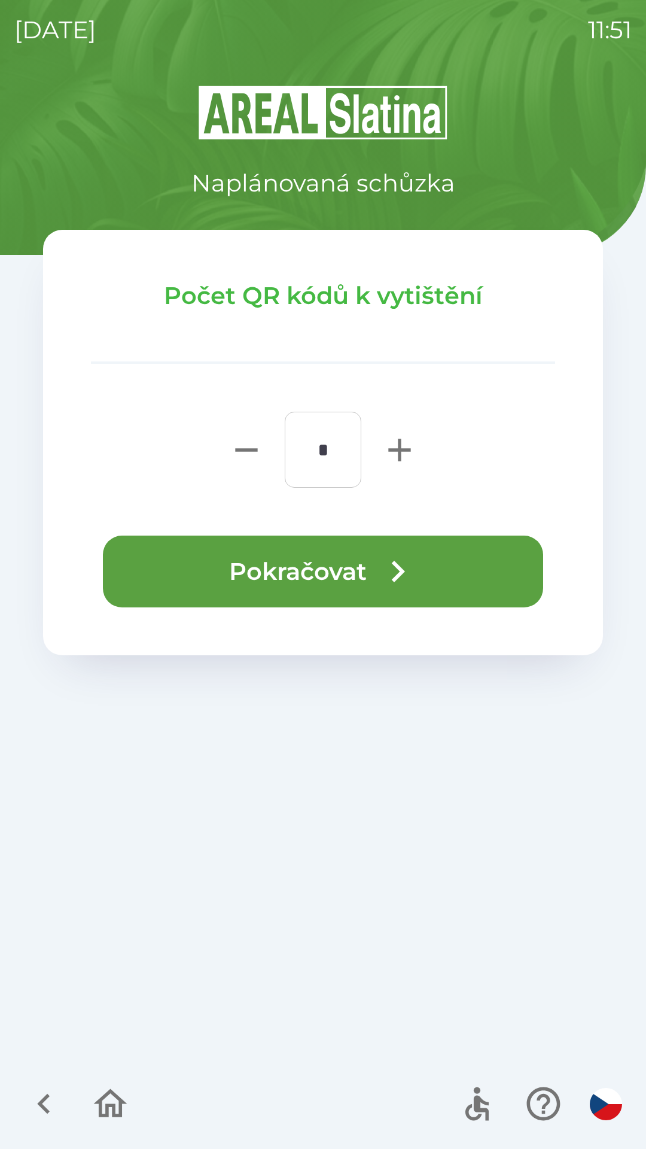
click at [327, 566] on button "Pokračovat" at bounding box center [323, 572] width 441 height 72
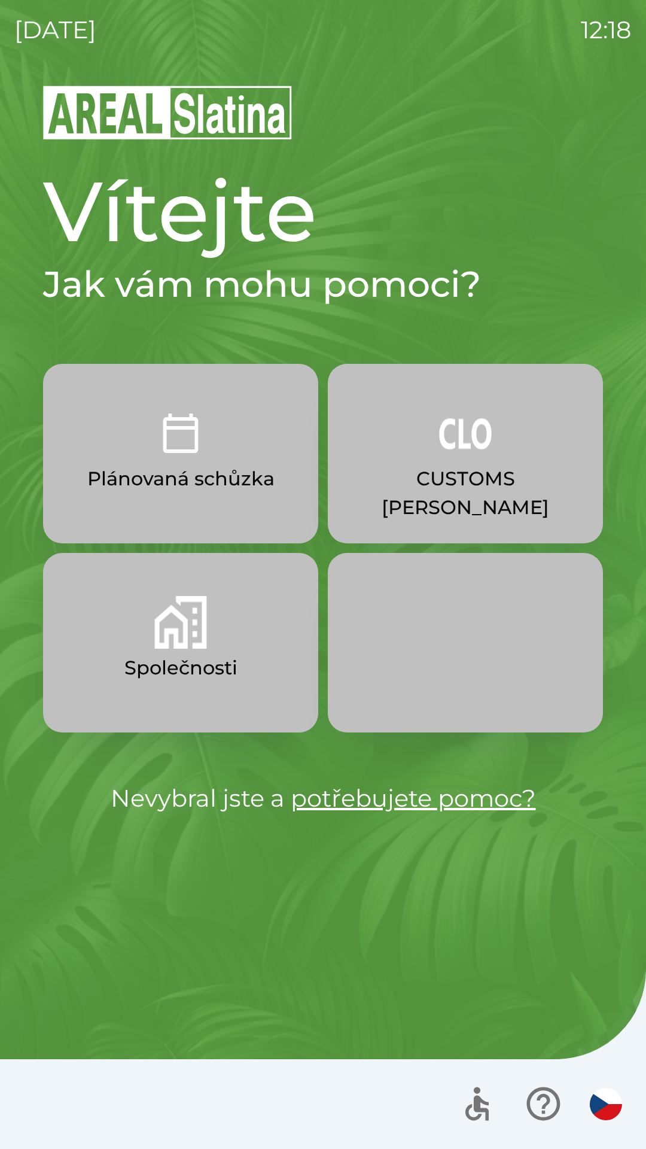
click at [423, 480] on p "CUSTOMS [PERSON_NAME]" at bounding box center [466, 492] width 218 height 57
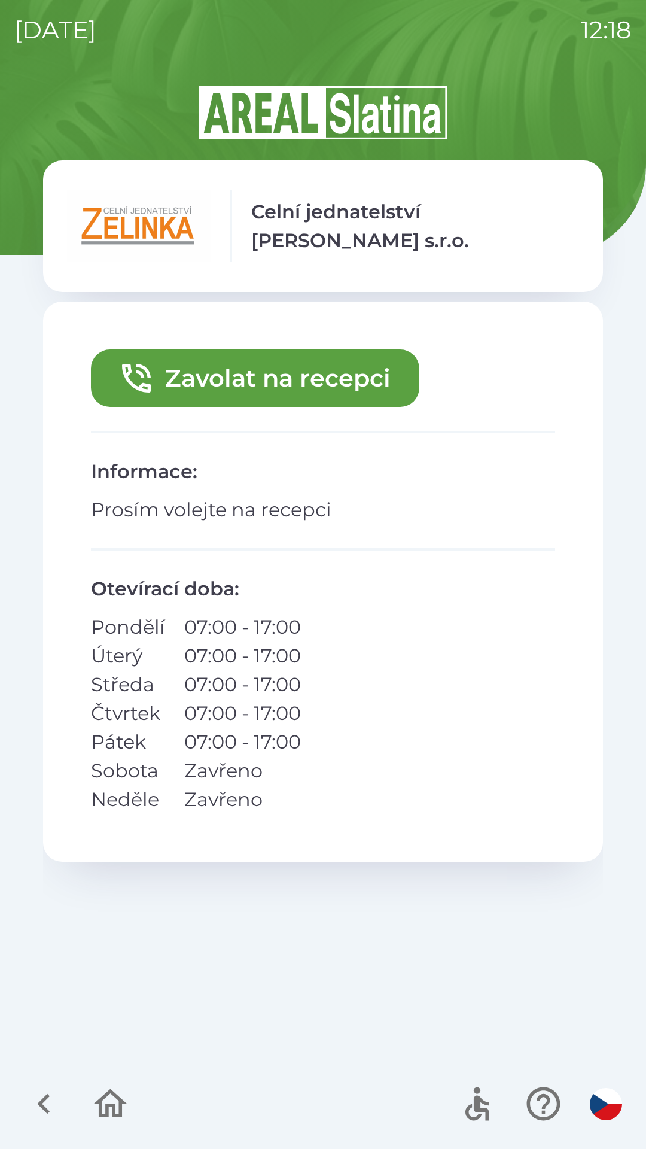
click at [44, 1112] on icon "button" at bounding box center [44, 1104] width 40 height 40
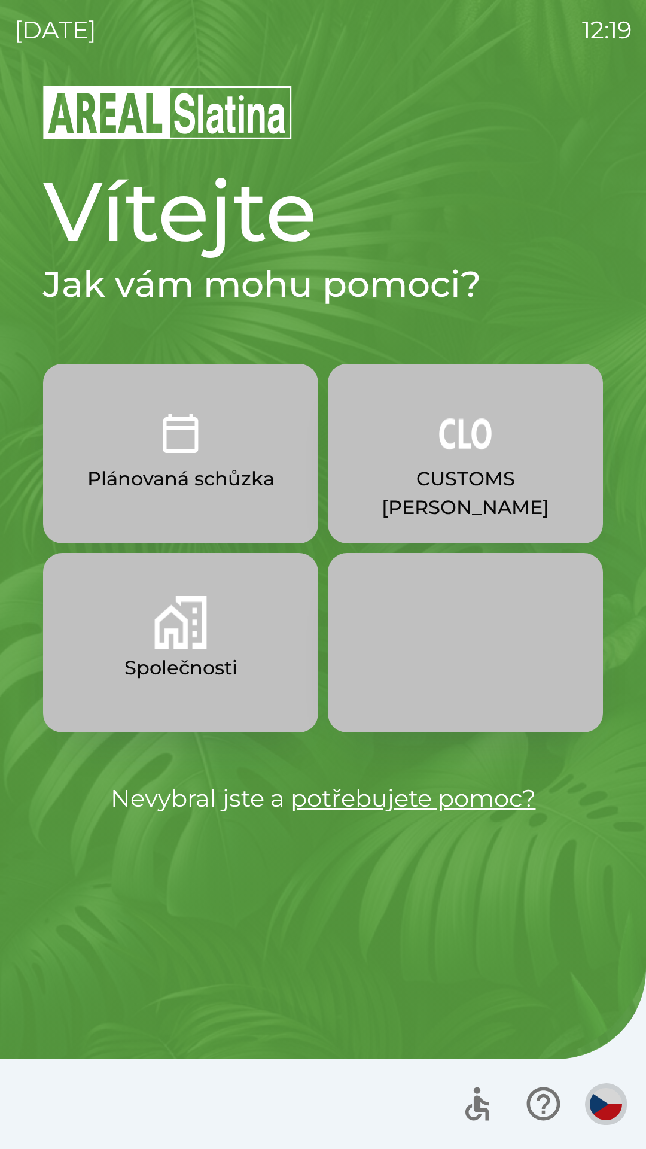
click at [594, 1099] on img "button" at bounding box center [606, 1104] width 32 height 32
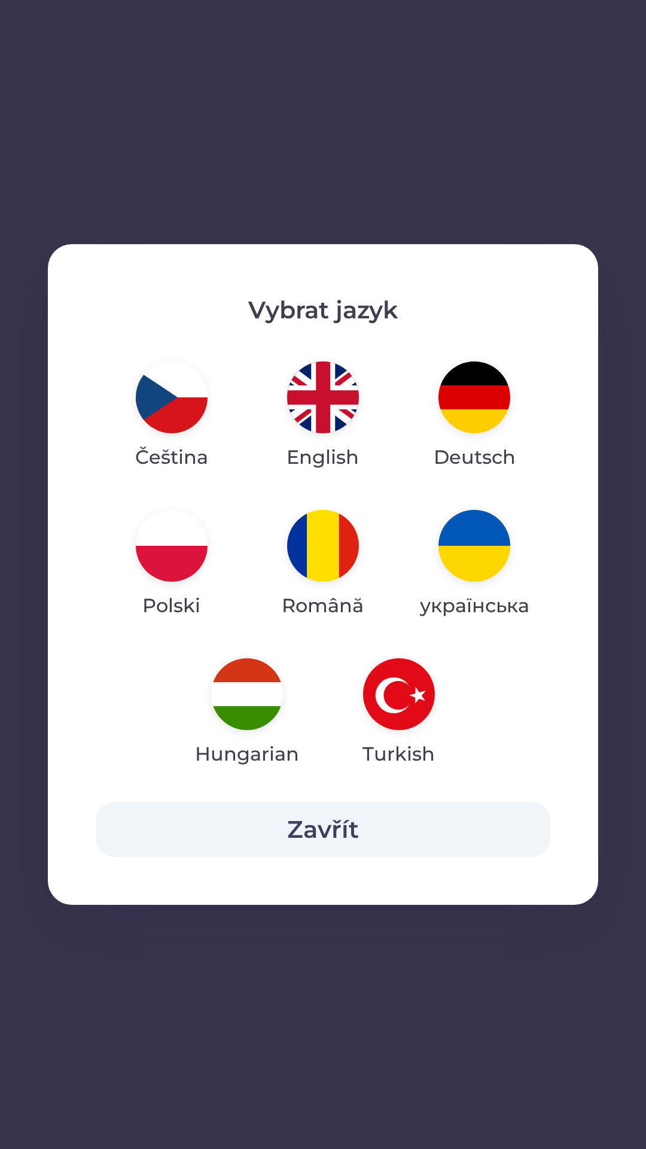
click at [171, 390] on img "button" at bounding box center [172, 398] width 72 height 72
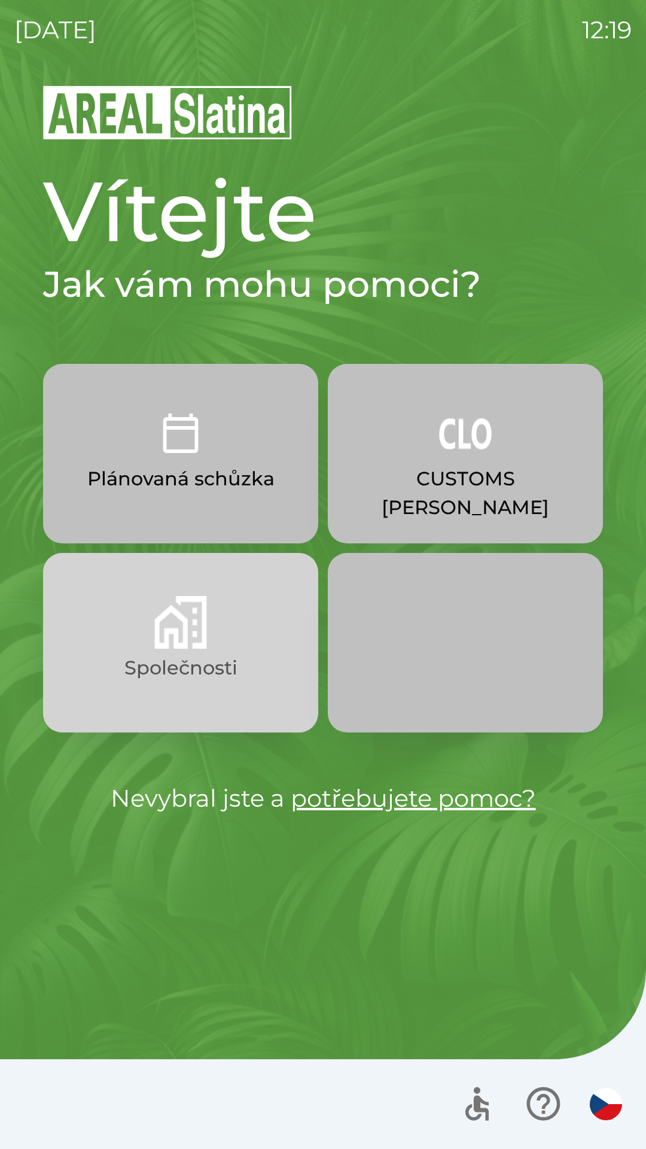
click at [203, 603] on img "button" at bounding box center [180, 622] width 53 height 53
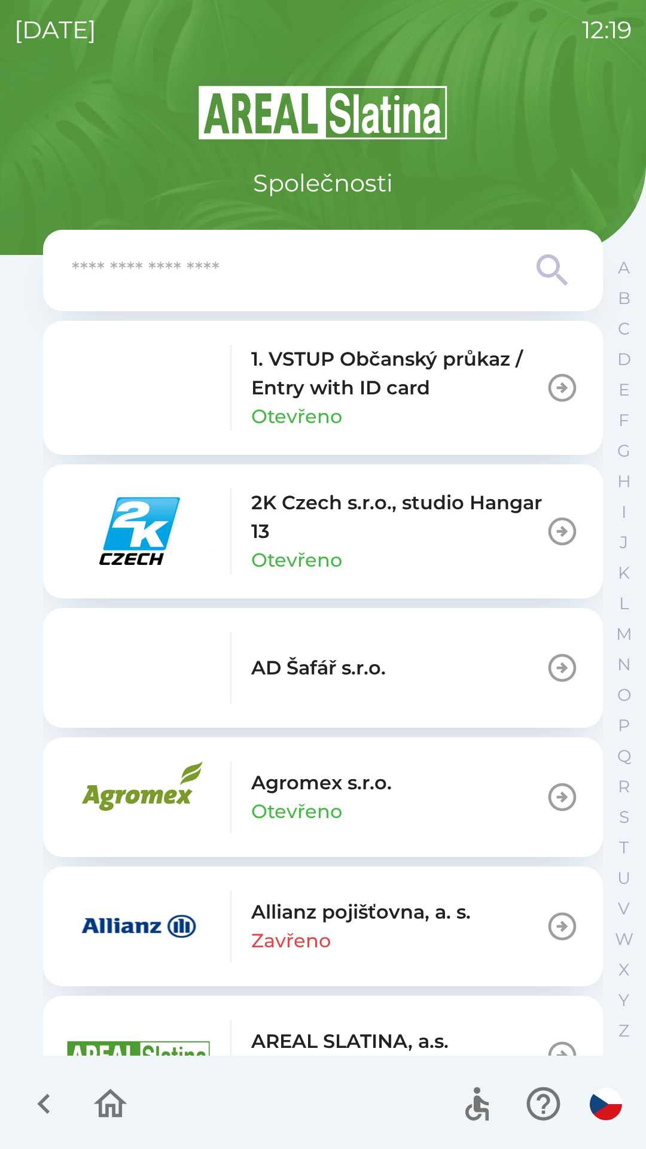
click at [160, 517] on img "button" at bounding box center [139, 532] width 144 height 72
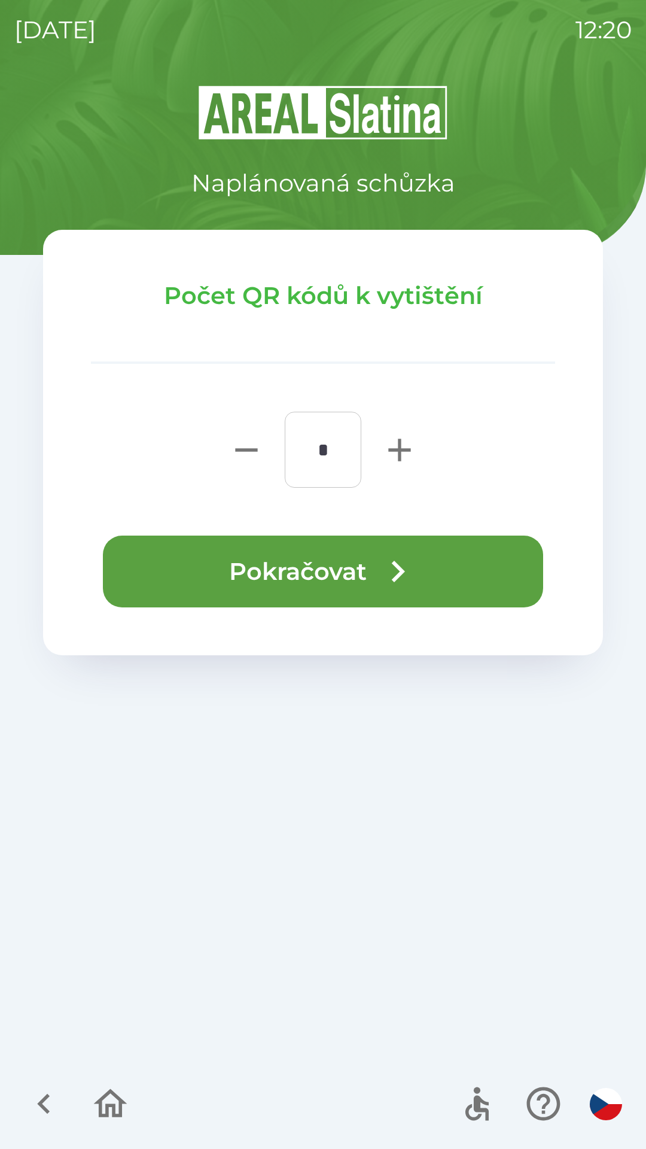
click at [288, 575] on button "Pokračovat" at bounding box center [323, 572] width 441 height 72
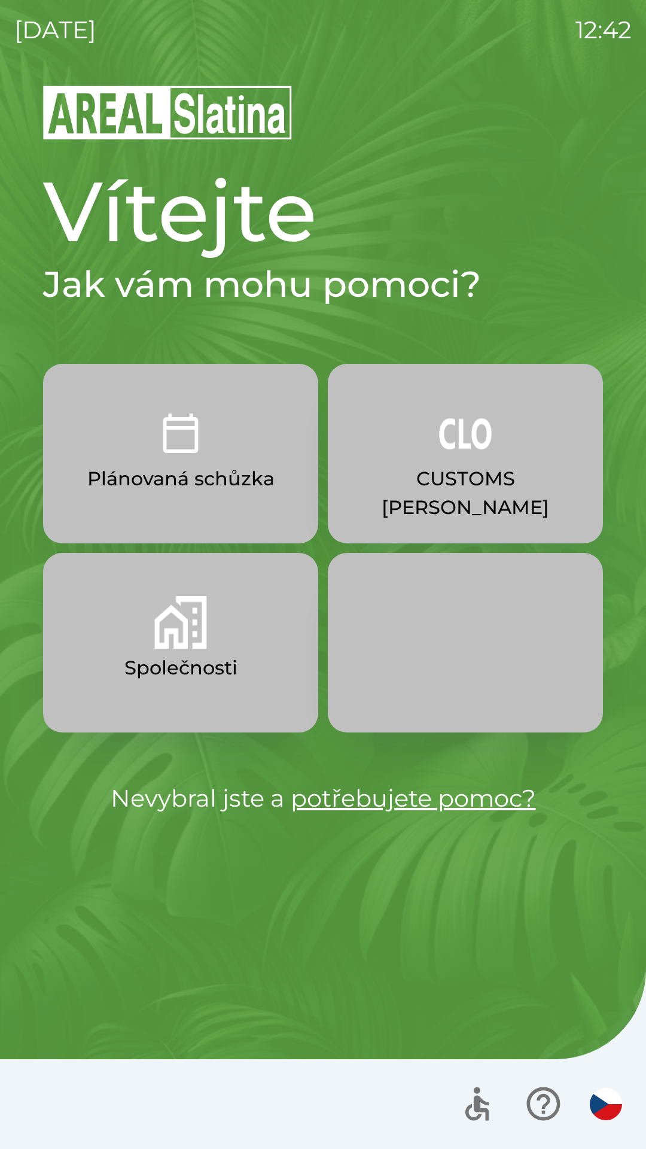
click at [474, 457] on img "button" at bounding box center [465, 433] width 53 height 53
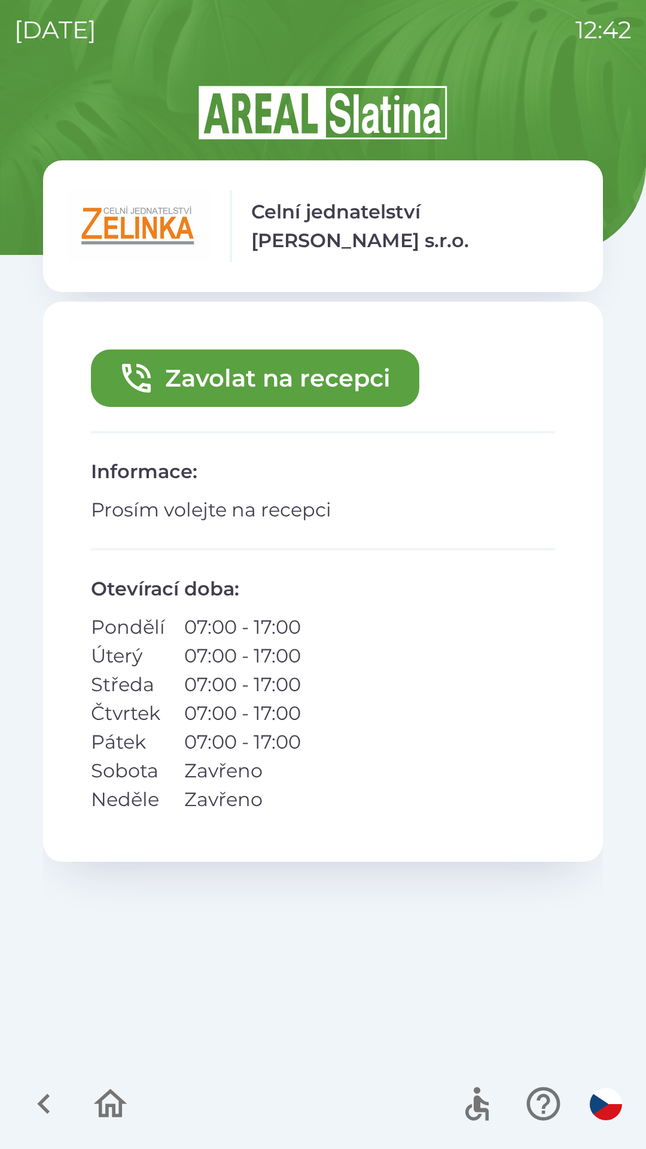
click at [207, 1017] on div "Zavolat na recepci Informace : Prosím volejte na recepci Otevírací doba : Pondě…" at bounding box center [323, 677] width 560 height 751
click at [95, 75] on div "[DATE] 12:42 Celní jednatelství [PERSON_NAME] s.r.o. Informace Zavolat na recep…" at bounding box center [323, 574] width 646 height 1149
click at [426, 1015] on div "Zavolat na recepci Informace : Prosím volejte na recepci Otevírací doba : Pondě…" at bounding box center [323, 677] width 560 height 751
click at [111, 1101] on icon "button" at bounding box center [110, 1104] width 40 height 40
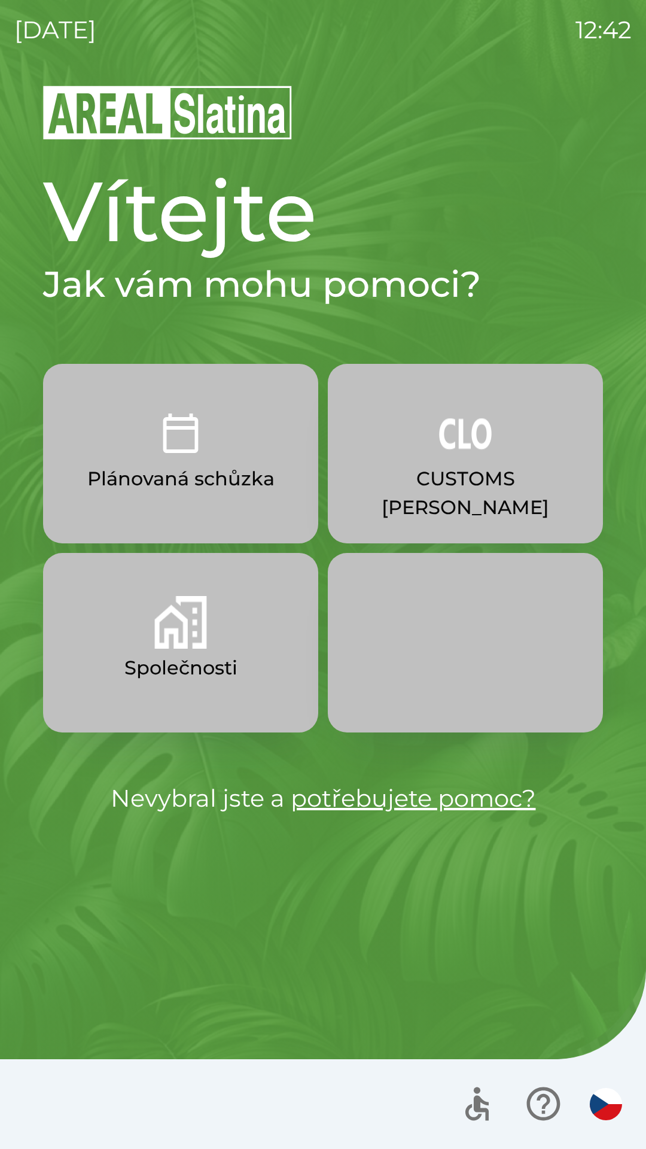
click at [149, 655] on p "Společnosti" at bounding box center [180, 668] width 113 height 29
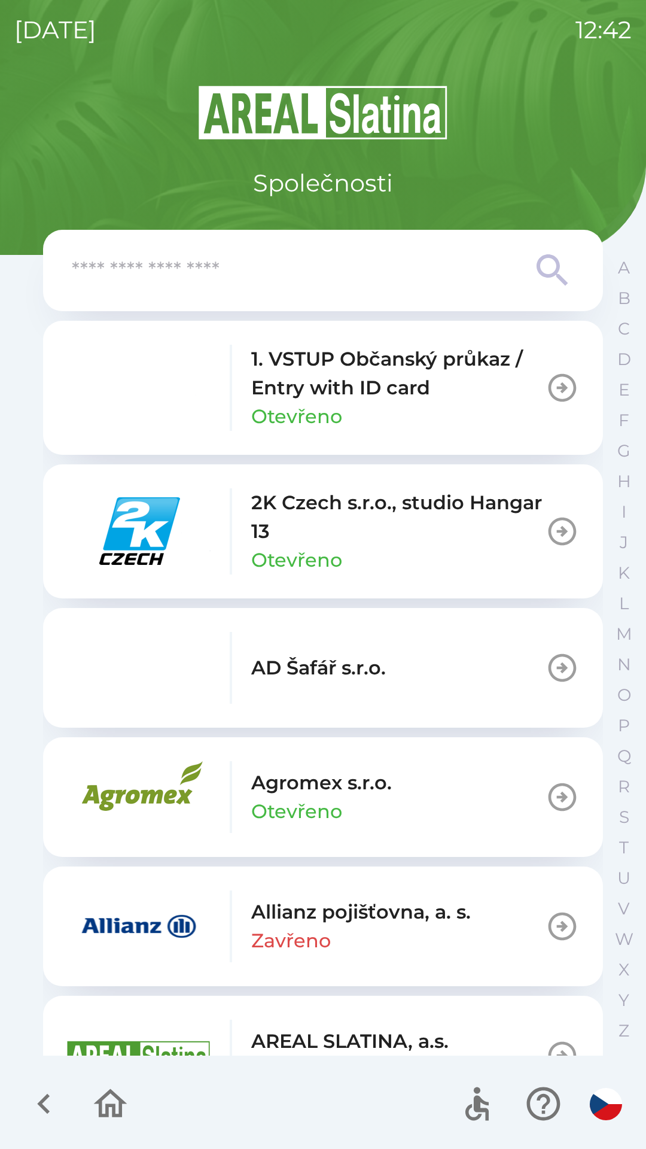
click at [215, 278] on input "text" at bounding box center [299, 270] width 455 height 33
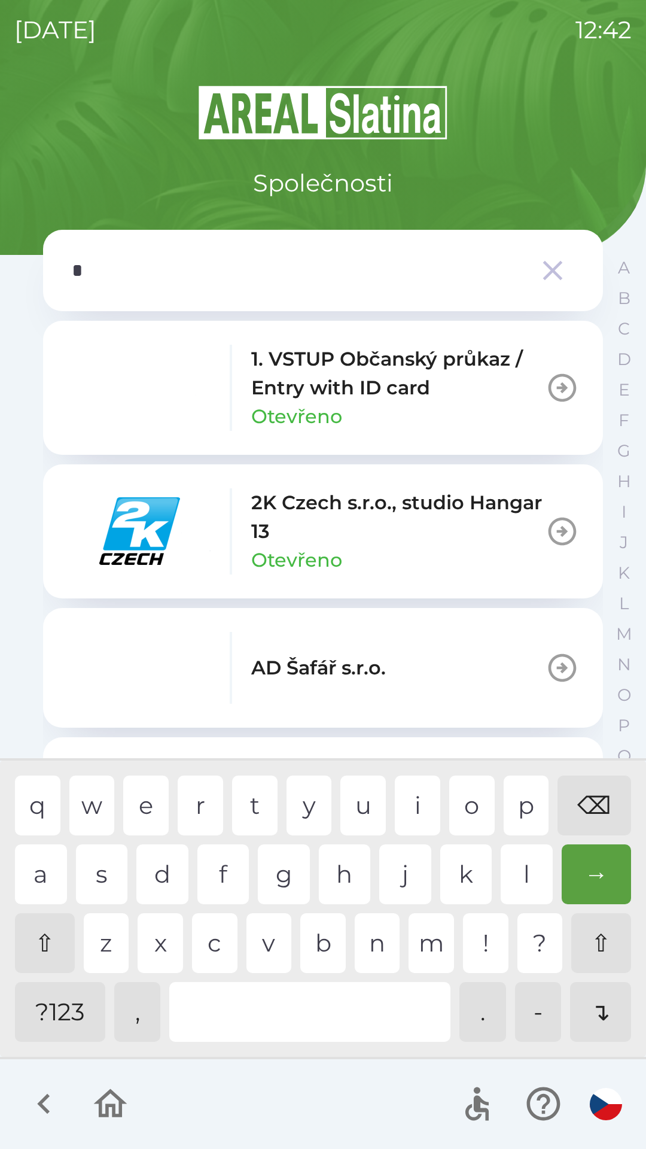
click at [472, 805] on div "o" at bounding box center [471, 806] width 45 height 60
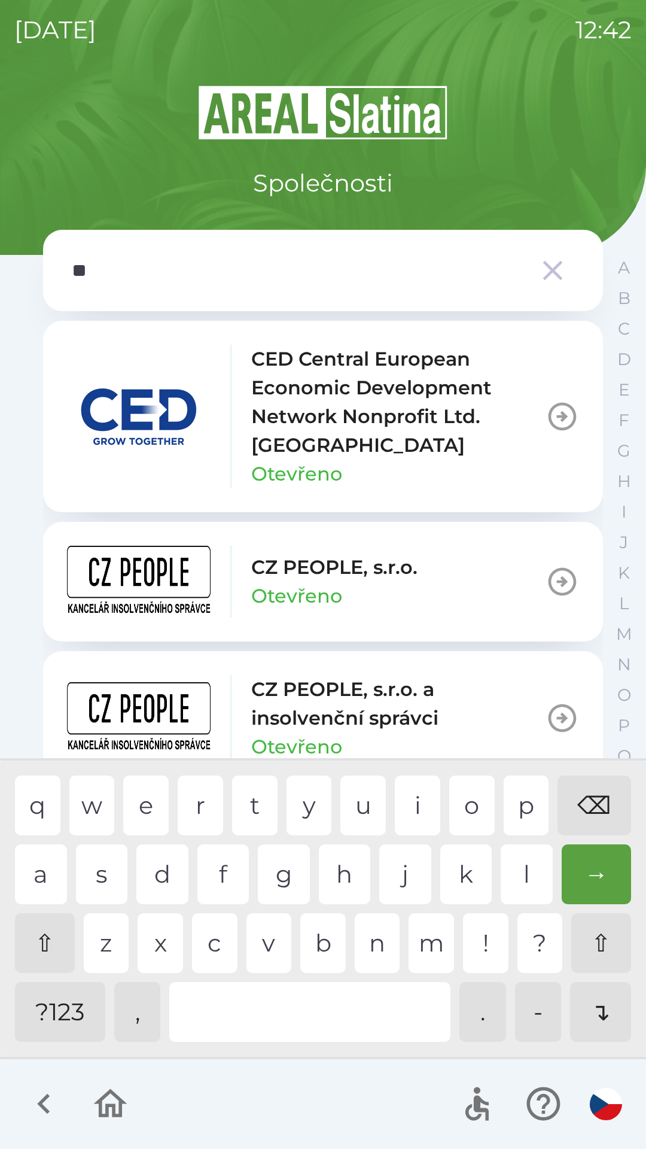
type input "***"
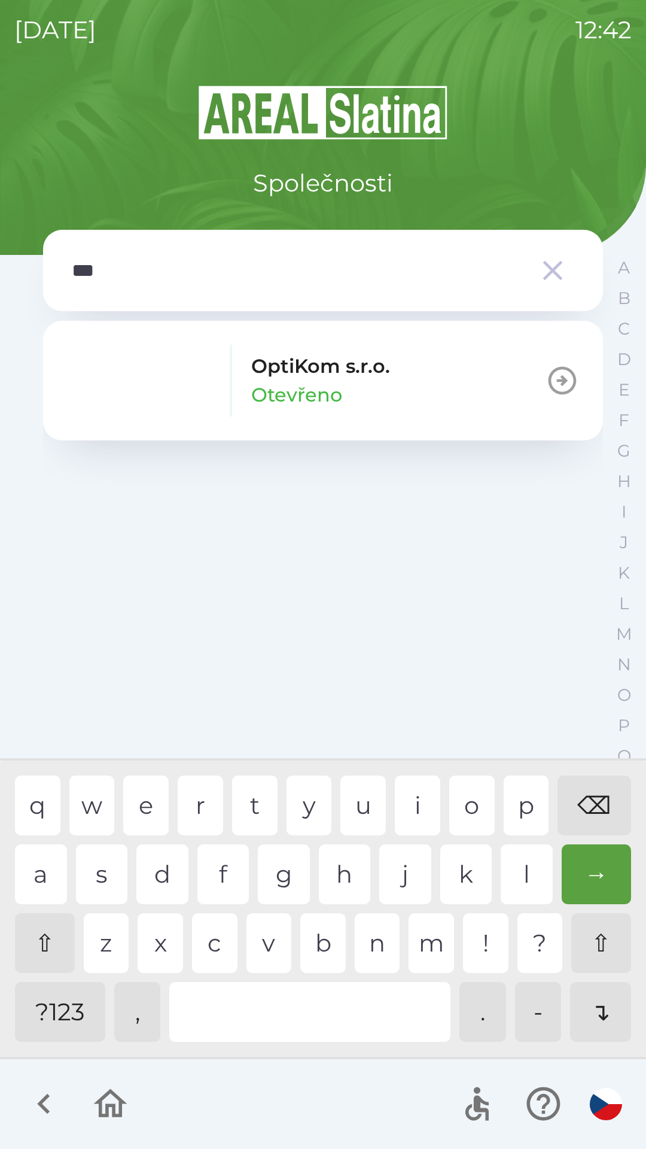
click at [281, 356] on p "OptiKom s.r.o." at bounding box center [320, 366] width 139 height 29
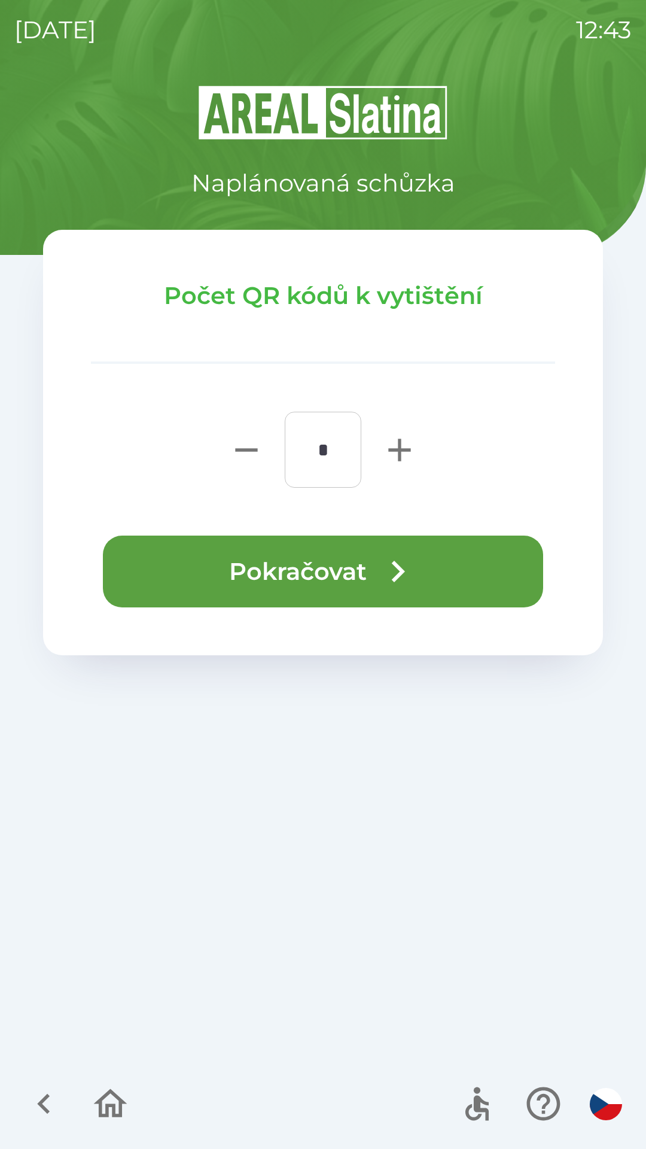
click at [301, 582] on button "Pokračovat" at bounding box center [323, 572] width 441 height 72
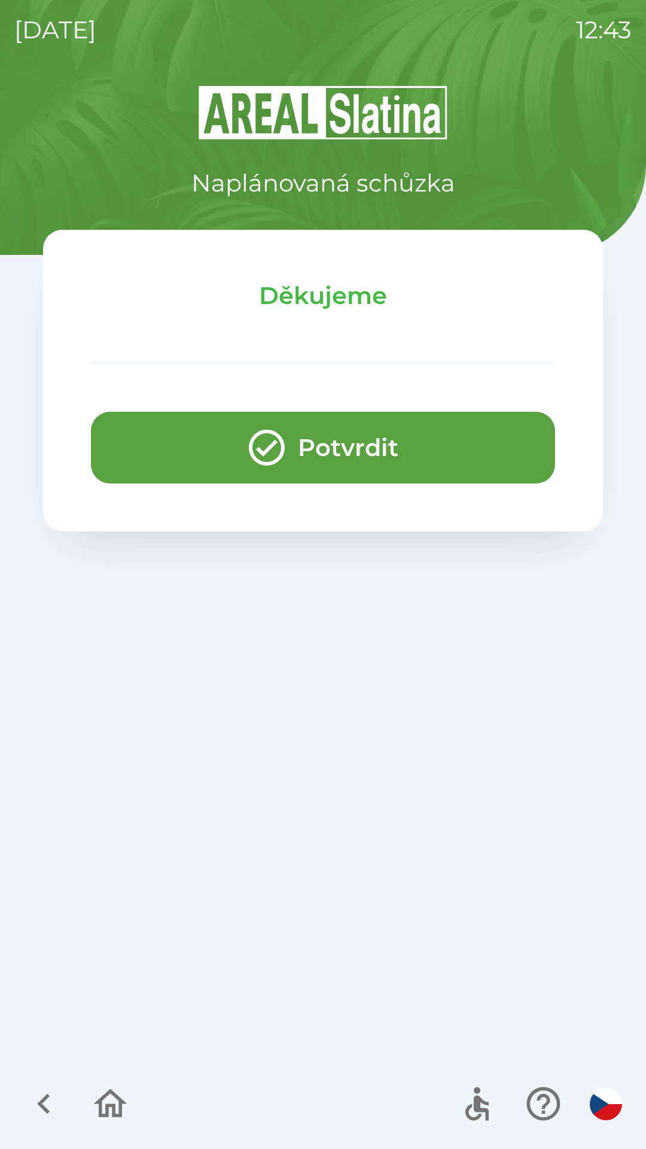
click at [338, 449] on button "Potvrdit" at bounding box center [323, 448] width 464 height 72
